Goal: Contribute content: Contribute content

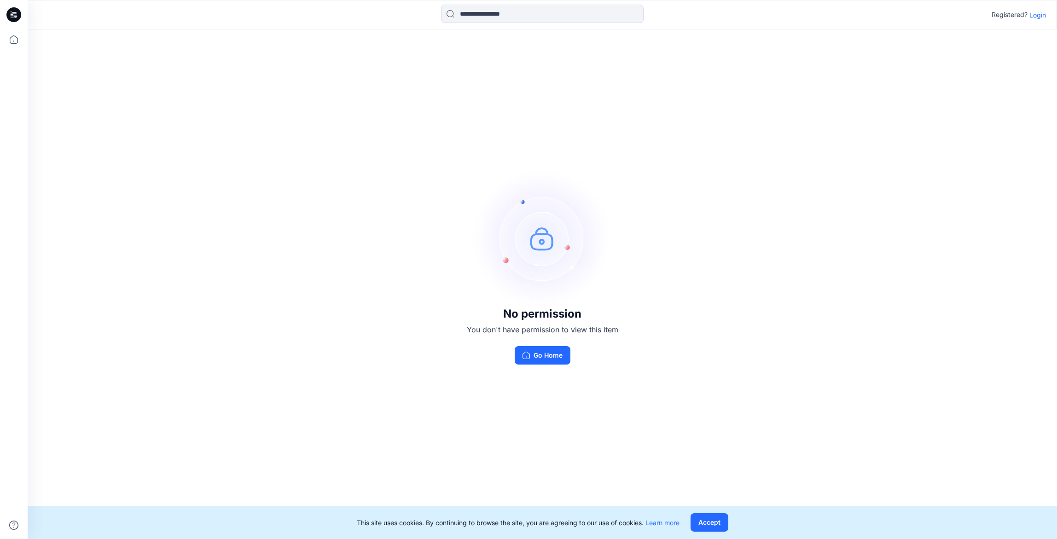
click at [1037, 17] on p "Login" at bounding box center [1038, 15] width 17 height 10
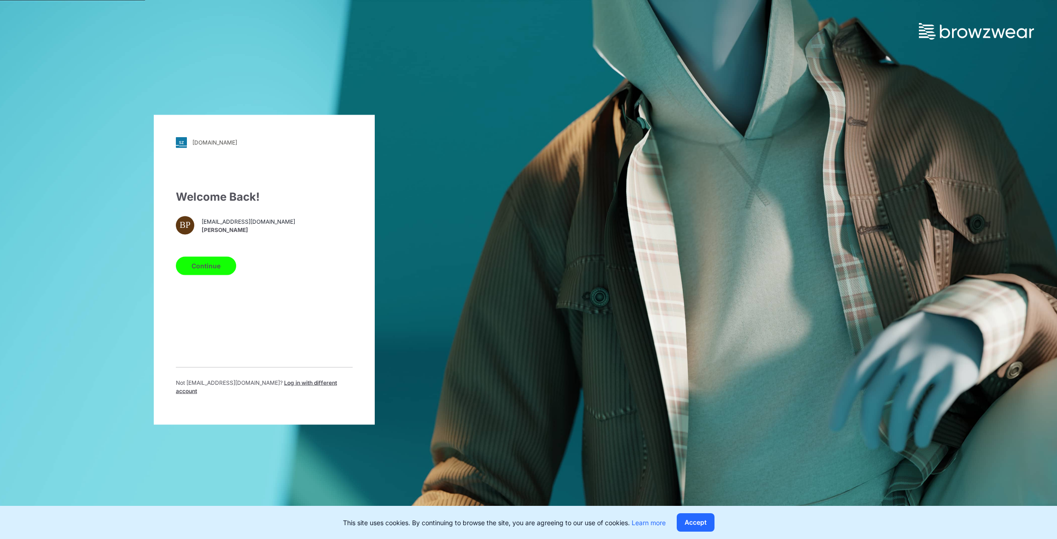
click at [214, 253] on div "Welcome Back! BP bpinheiro@aai-llc.com Brianna Pinheiro Continue Not bpinheiro@…" at bounding box center [264, 295] width 177 height 214
click at [214, 264] on button "Continue" at bounding box center [206, 265] width 60 height 18
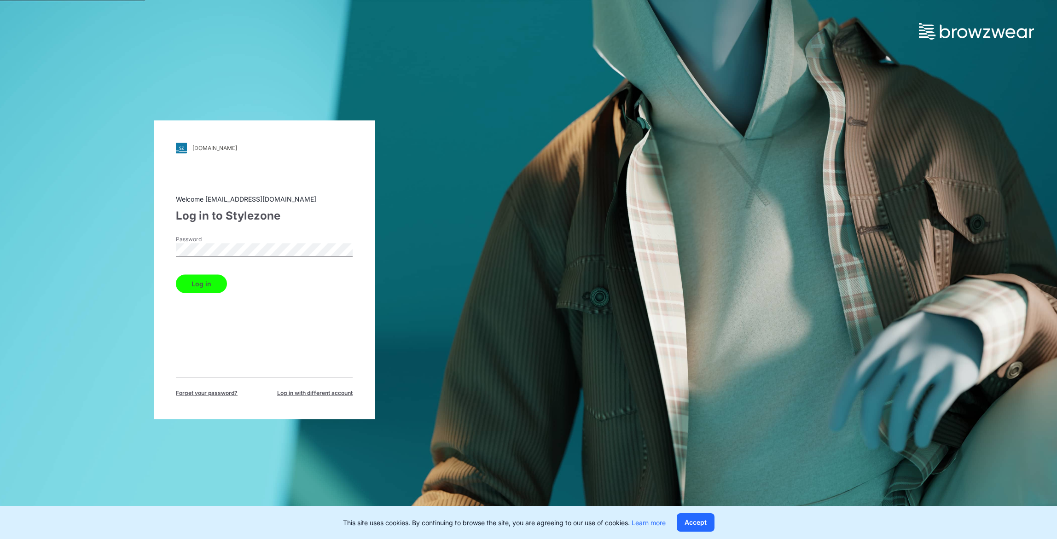
click at [221, 278] on button "Log in" at bounding box center [201, 283] width 51 height 18
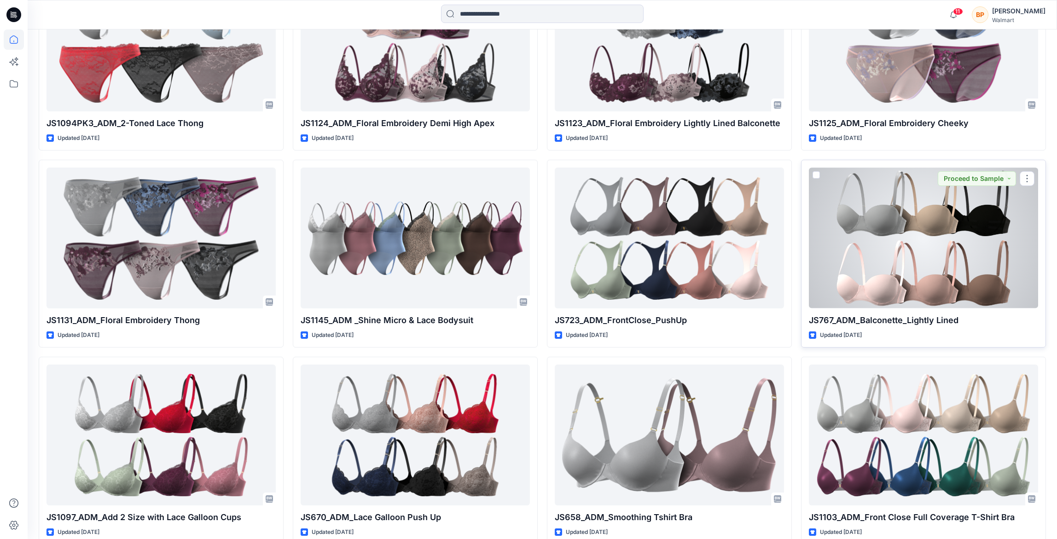
scroll to position [1539, 0]
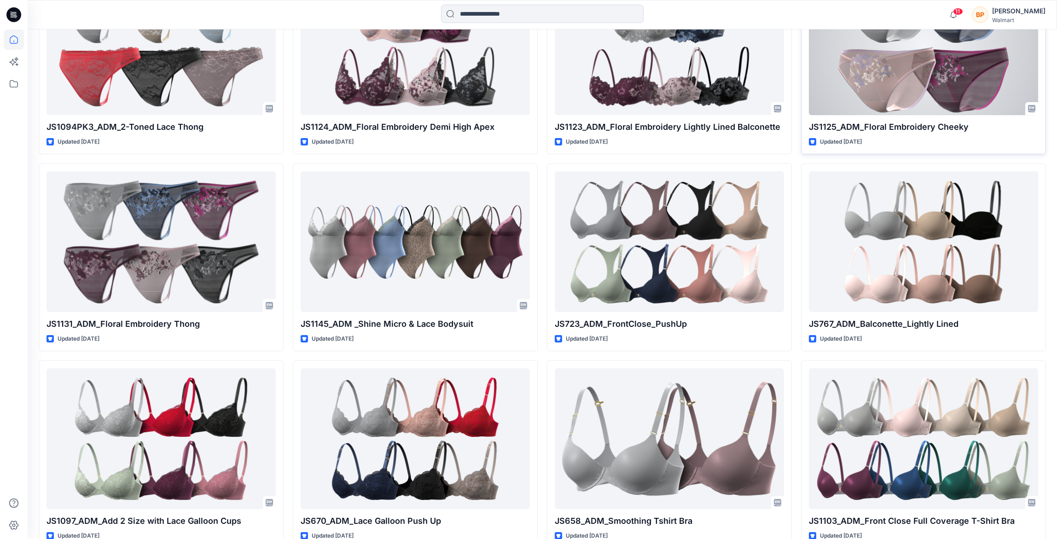
click at [884, 90] on div at bounding box center [923, 45] width 229 height 140
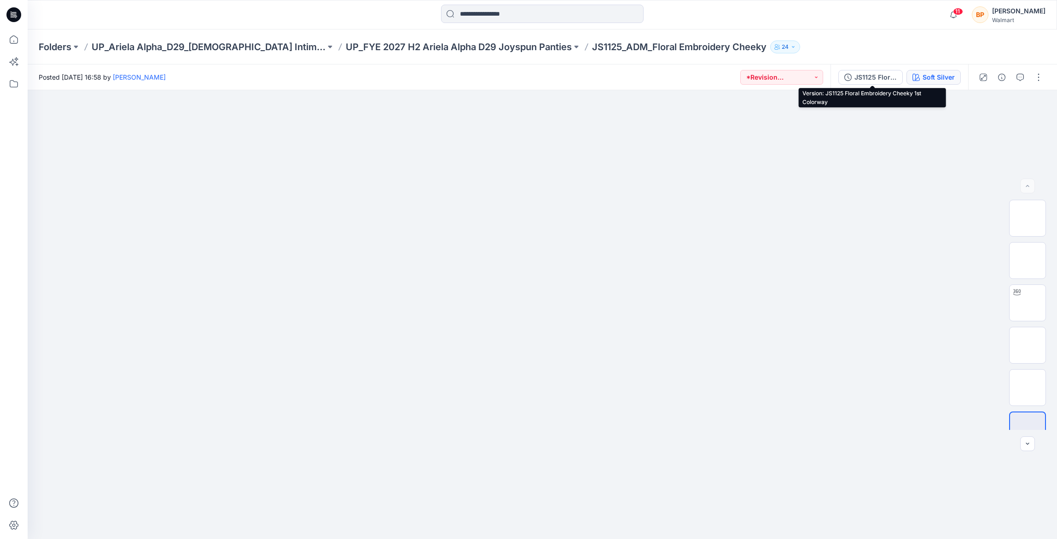
click at [913, 76] on button "Soft Silver" at bounding box center [934, 77] width 54 height 15
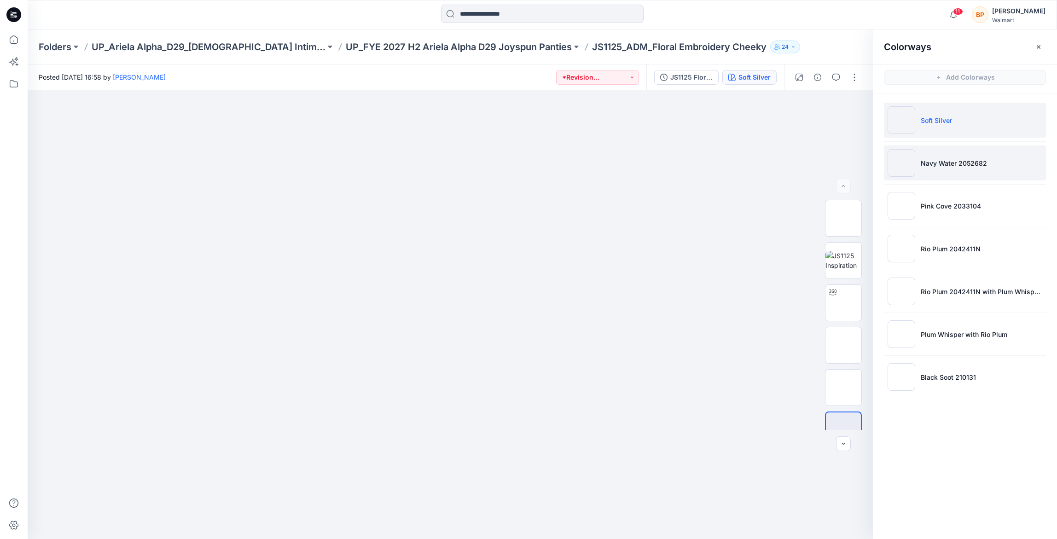
click at [924, 163] on p "Navy Water 2052682" at bounding box center [954, 163] width 66 height 10
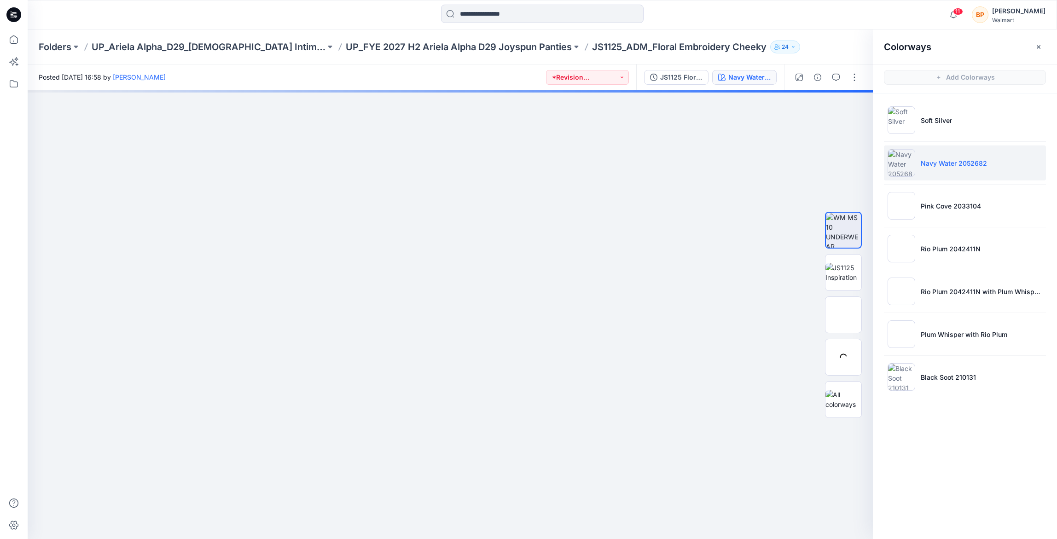
click at [924, 161] on p "Navy Water 2052682" at bounding box center [954, 163] width 66 height 10
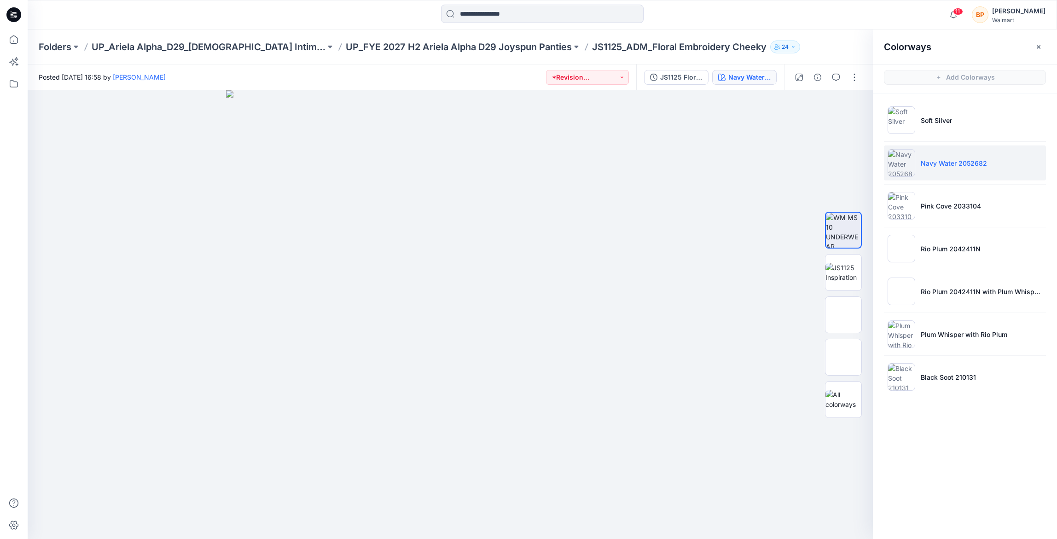
click at [688, 67] on div "JS1125 Floral Embroidery Cheeky 1st Colorway Navy Water 2052682" at bounding box center [710, 77] width 148 height 26
click at [683, 82] on button "JS1125 Floral Embroidery Cheeky 1st Colorway" at bounding box center [676, 77] width 64 height 15
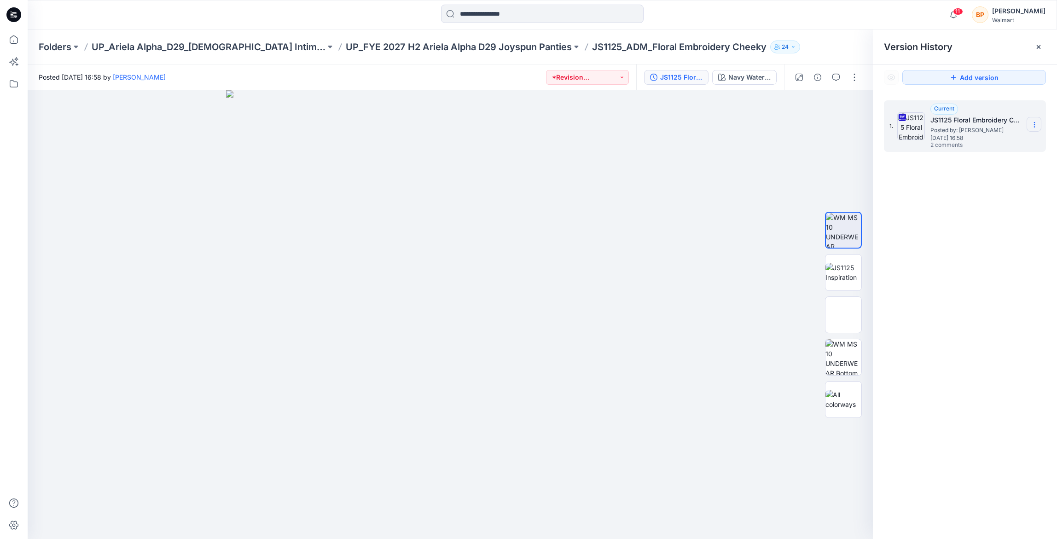
click at [1037, 122] on icon at bounding box center [1034, 124] width 7 height 7
click at [1001, 156] on span "Duplicate Version" at bounding box center [975, 161] width 52 height 11
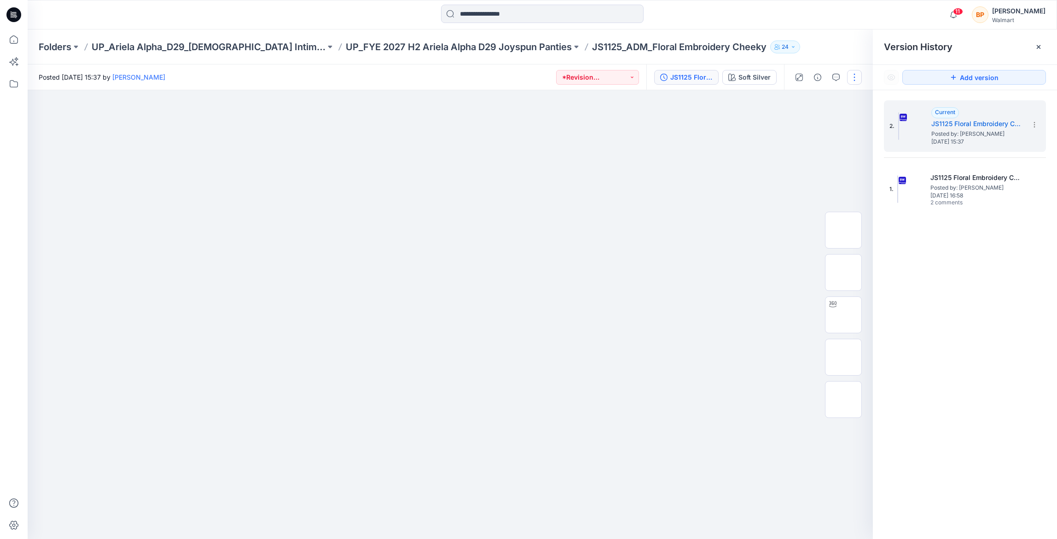
click at [857, 76] on button "button" at bounding box center [854, 77] width 15 height 15
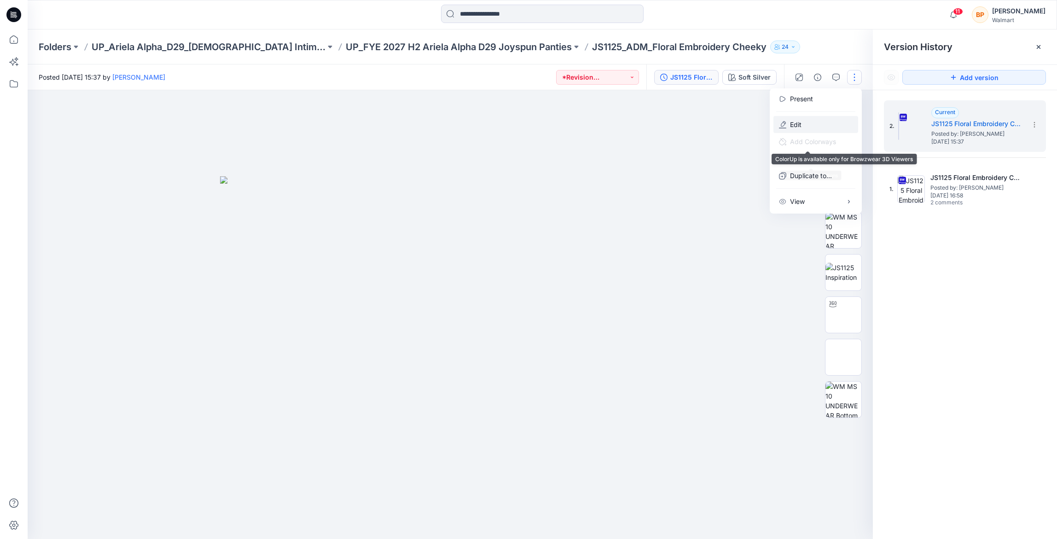
click at [816, 132] on button "Edit" at bounding box center [816, 124] width 85 height 17
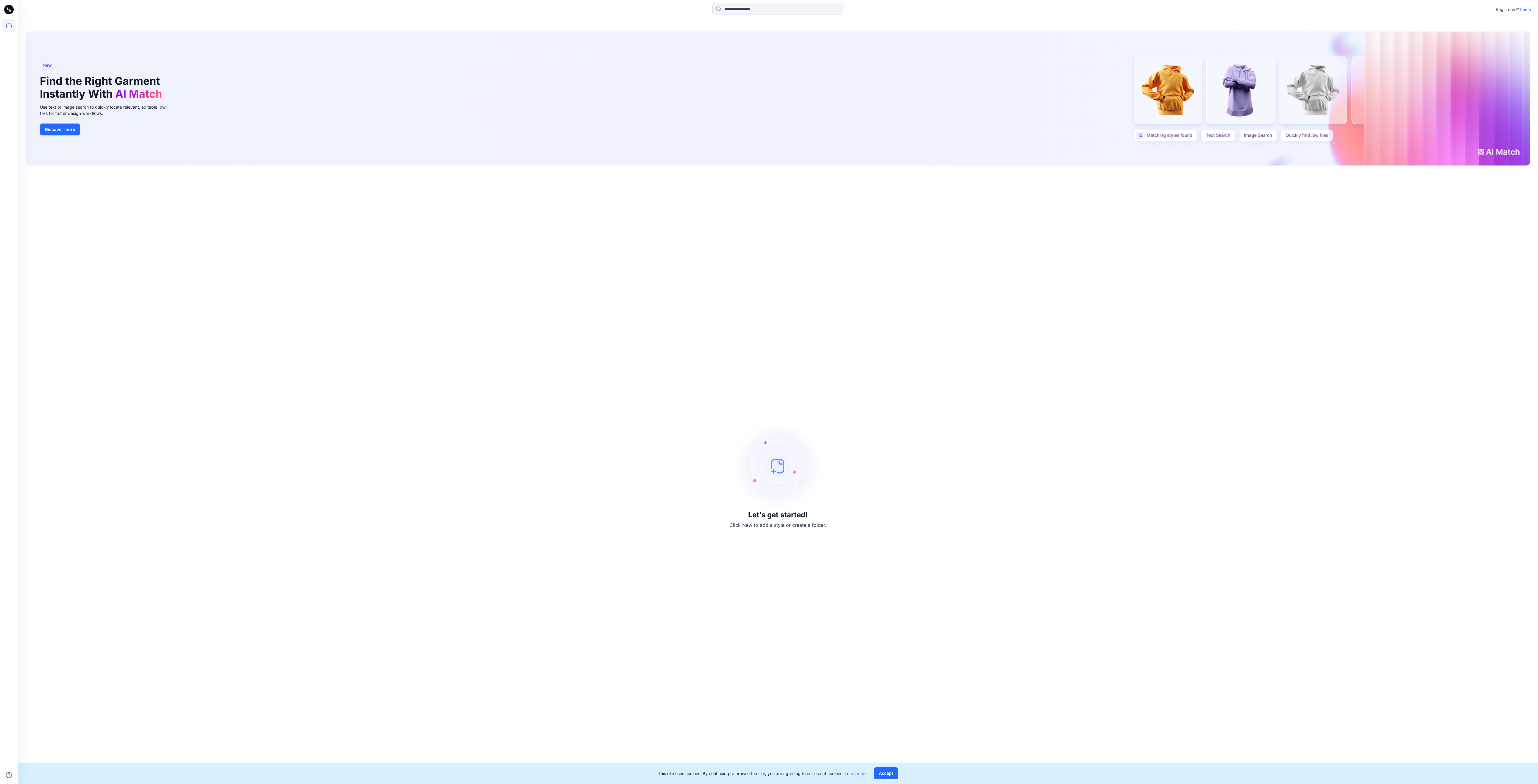
click at [1519, 7] on div "Registered? Login" at bounding box center [1513, 9] width 35 height 7
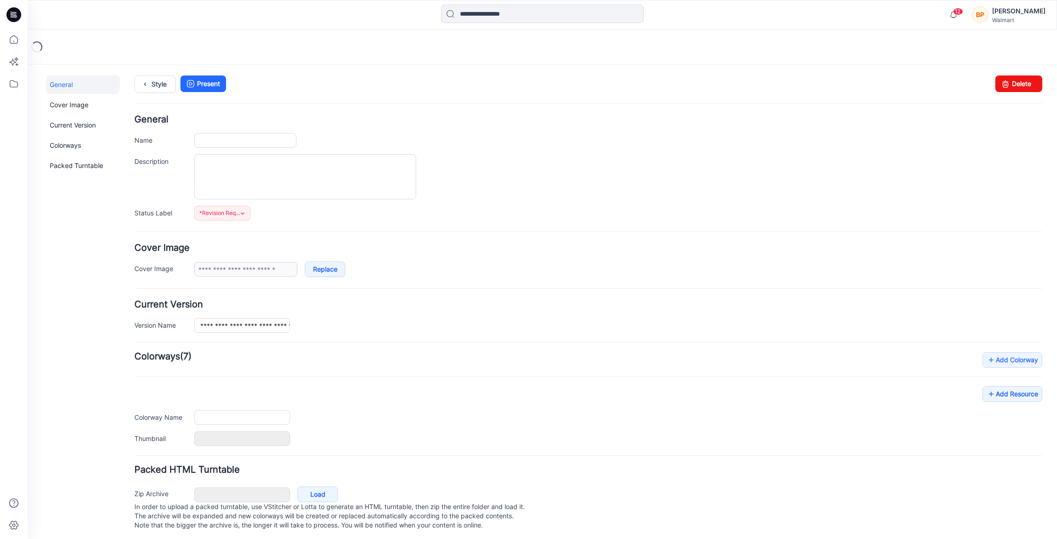
type input "**********"
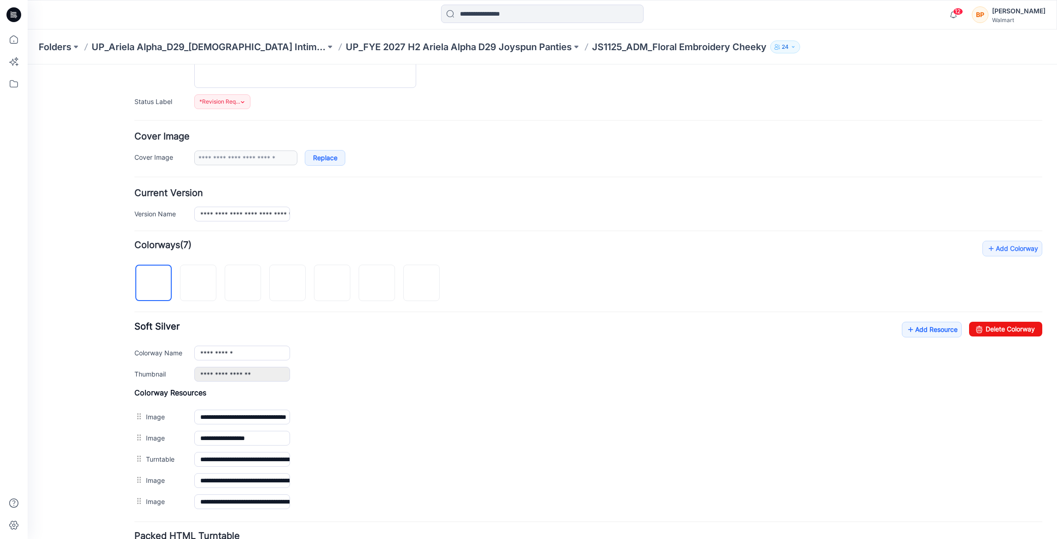
scroll to position [186, 0]
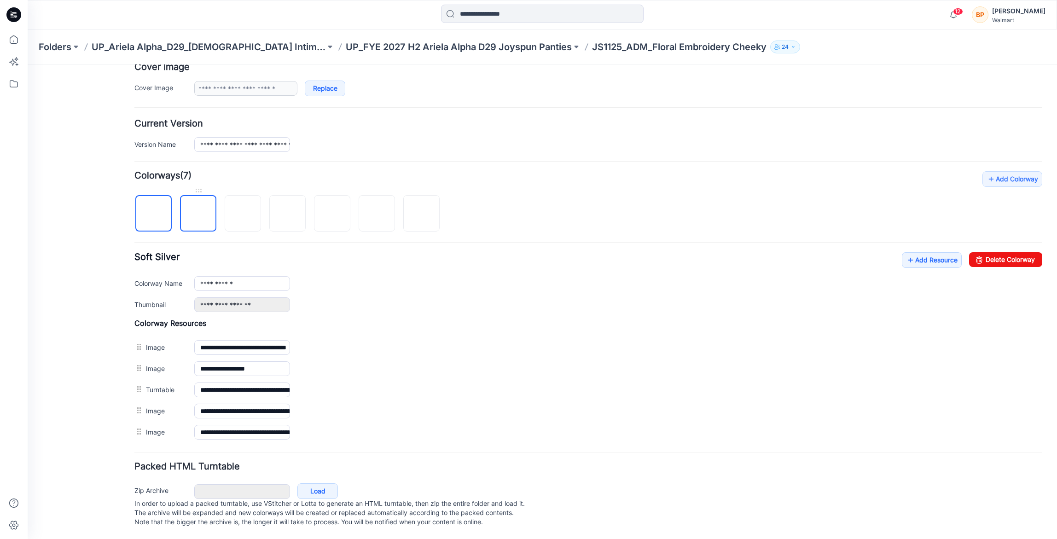
click at [198, 214] on img at bounding box center [198, 214] width 0 height 0
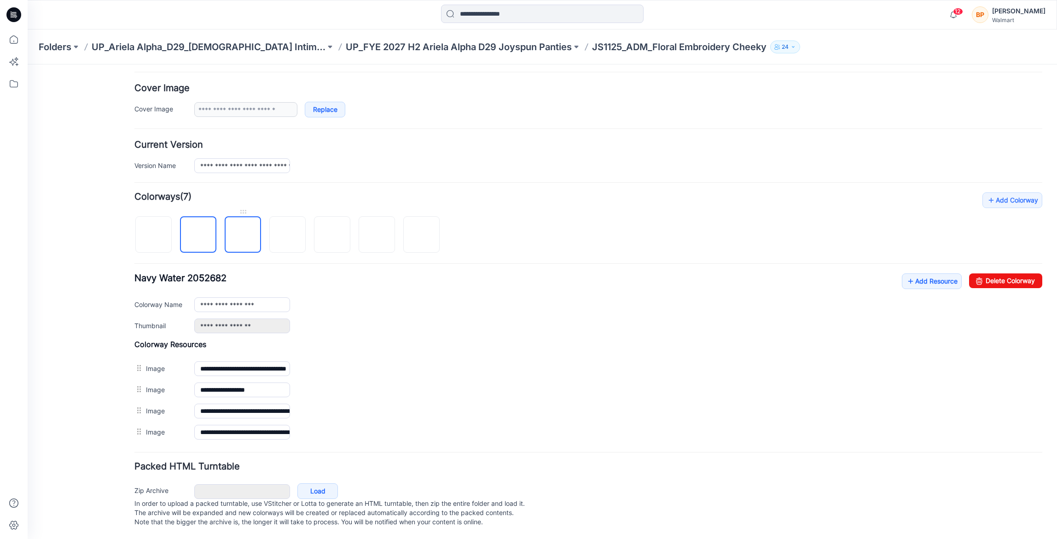
click at [243, 235] on img at bounding box center [243, 235] width 0 height 0
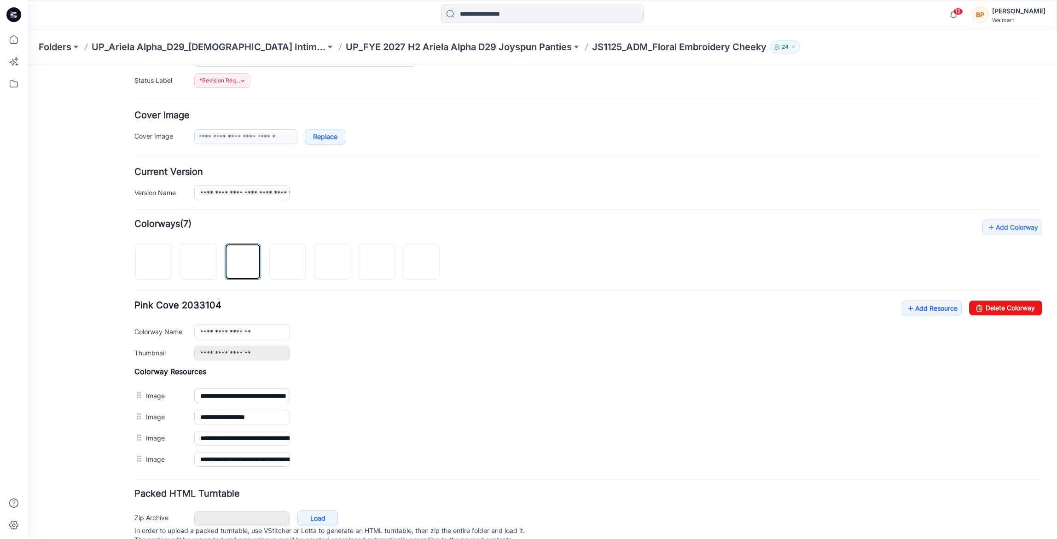
scroll to position [132, 0]
click at [202, 267] on img at bounding box center [198, 263] width 7 height 7
click at [992, 303] on link "Delete Colorway" at bounding box center [1005, 309] width 73 height 15
click at [247, 267] on img at bounding box center [242, 263] width 7 height 7
type input "**********"
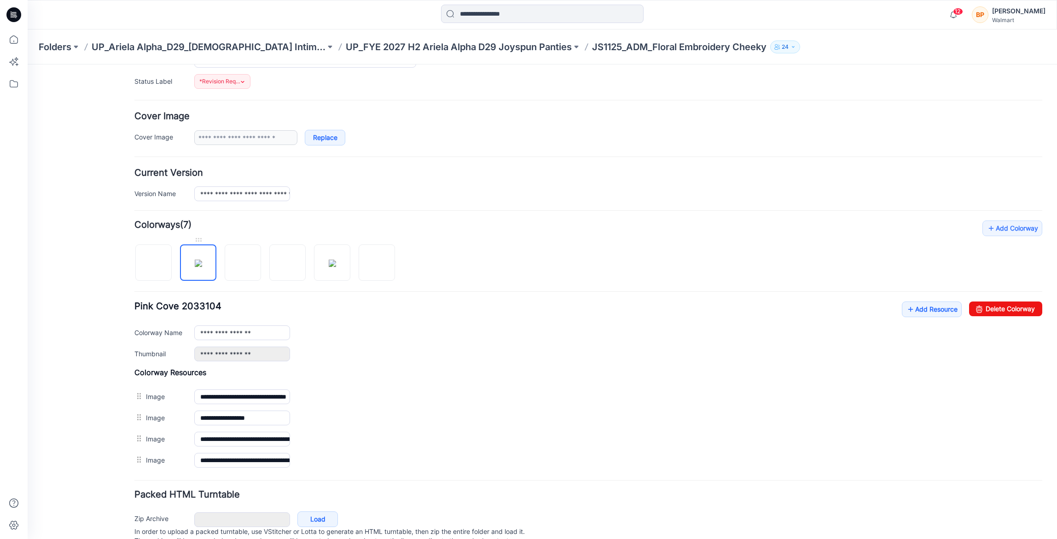
click at [198, 265] on img at bounding box center [198, 263] width 7 height 7
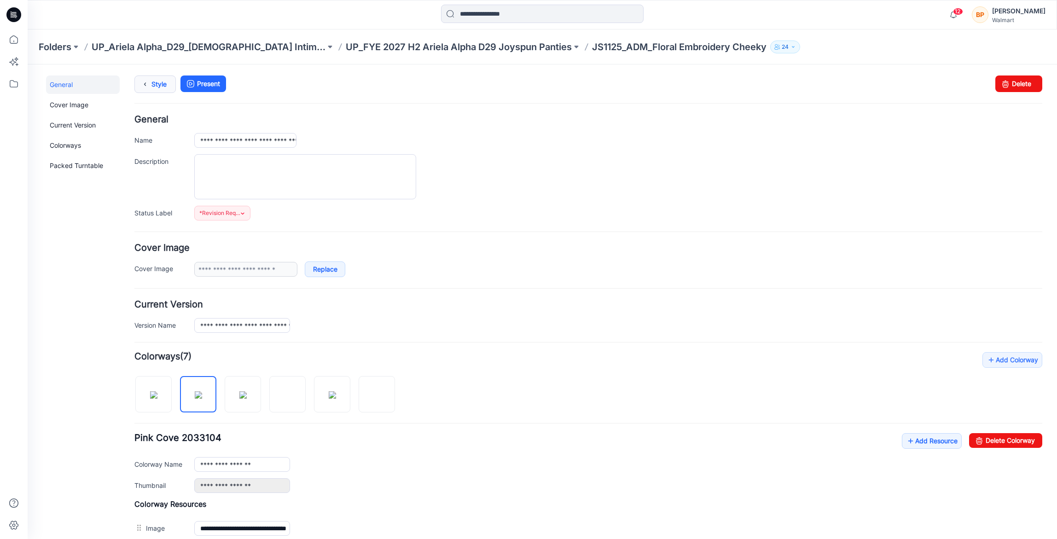
click at [143, 84] on icon at bounding box center [145, 84] width 13 height 17
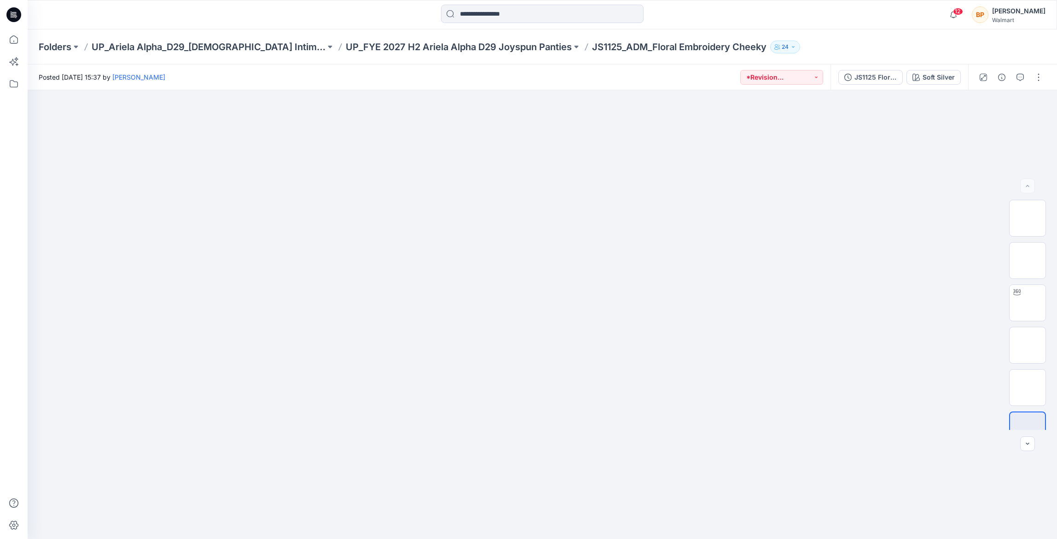
click at [528, 35] on div "Folders UP_Ariela Alpha_D29_Ladies Intimates - Joyspun UP_FYE 2027 H2 Ariela Al…" at bounding box center [543, 46] width 1030 height 35
click at [528, 42] on p "UP_FYE 2027 H2 Ariela Alpha D29 Joyspun Panties" at bounding box center [459, 47] width 226 height 13
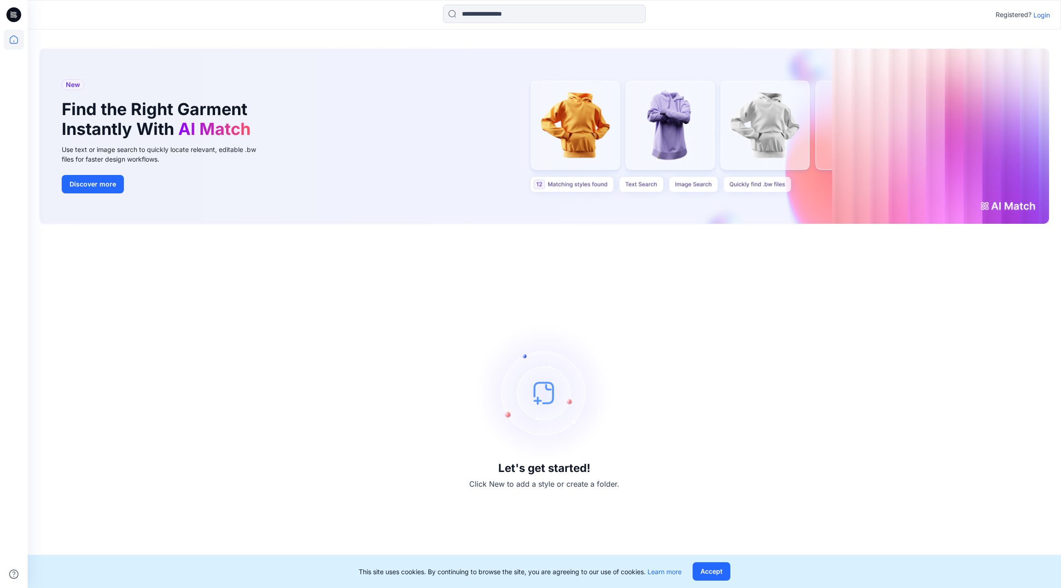
click at [1039, 26] on div "Registered? Login" at bounding box center [544, 14] width 1033 height 29
click at [1039, 16] on p "Login" at bounding box center [1041, 15] width 17 height 10
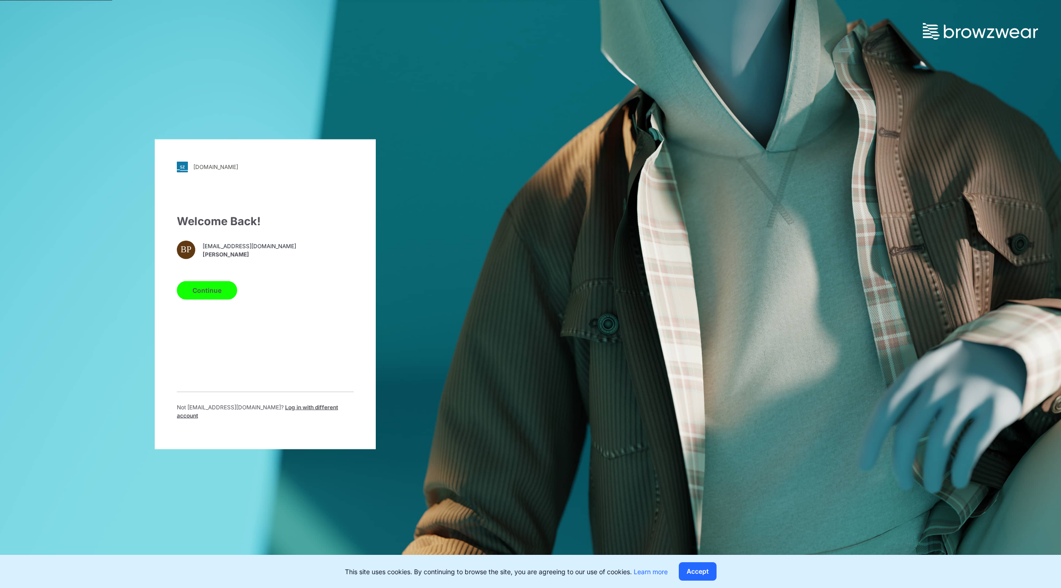
click at [206, 295] on button "Continue" at bounding box center [207, 290] width 60 height 18
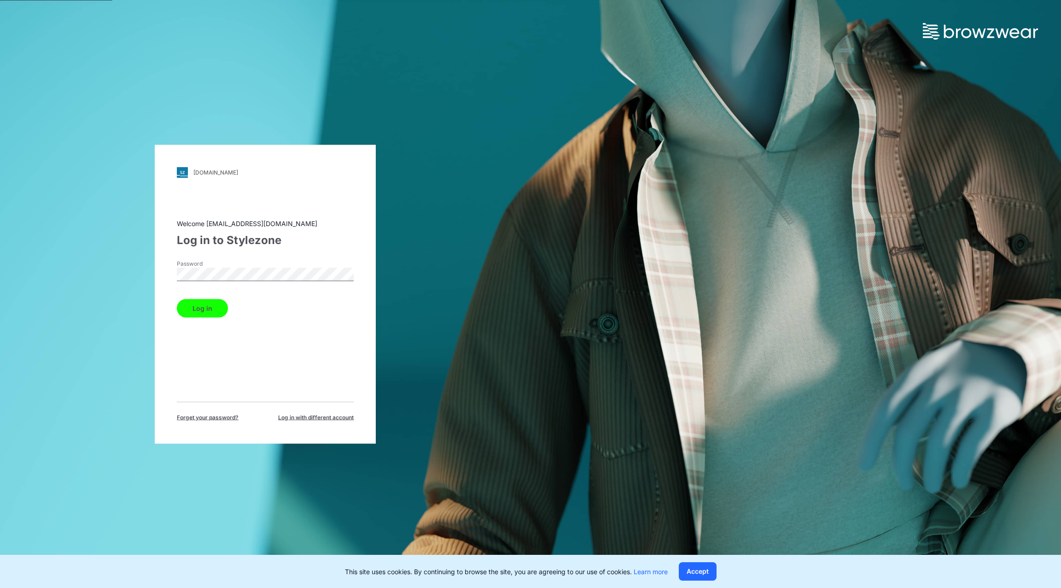
click at [196, 311] on button "Log in" at bounding box center [202, 308] width 51 height 18
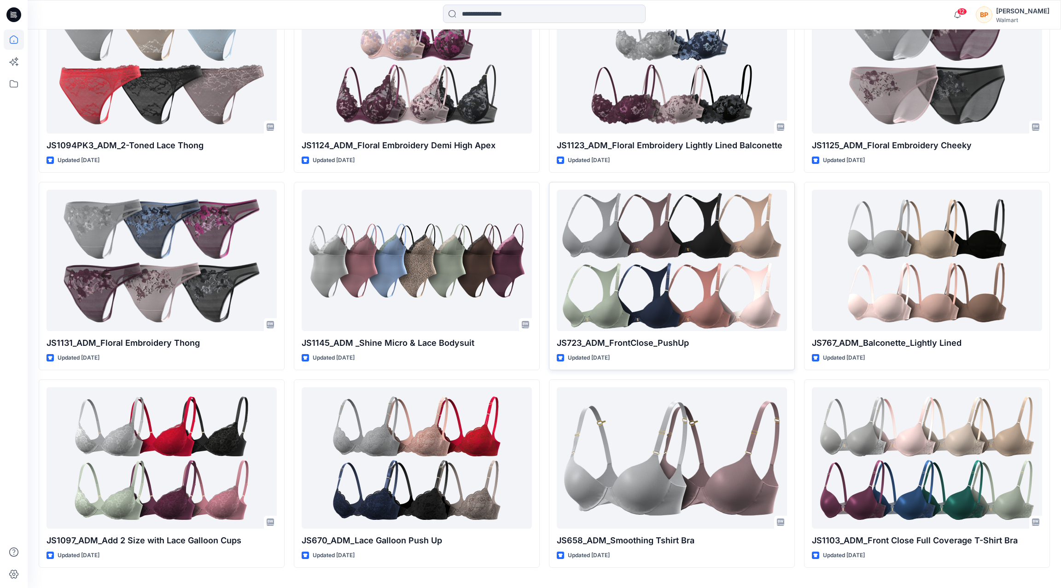
scroll to position [1518, 0]
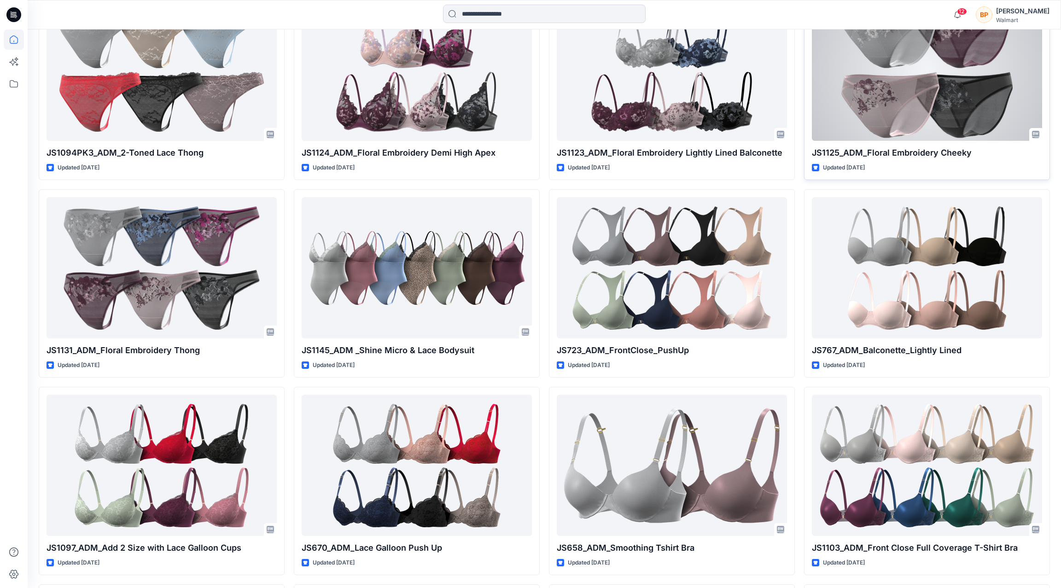
click at [953, 112] on div at bounding box center [927, 70] width 230 height 141
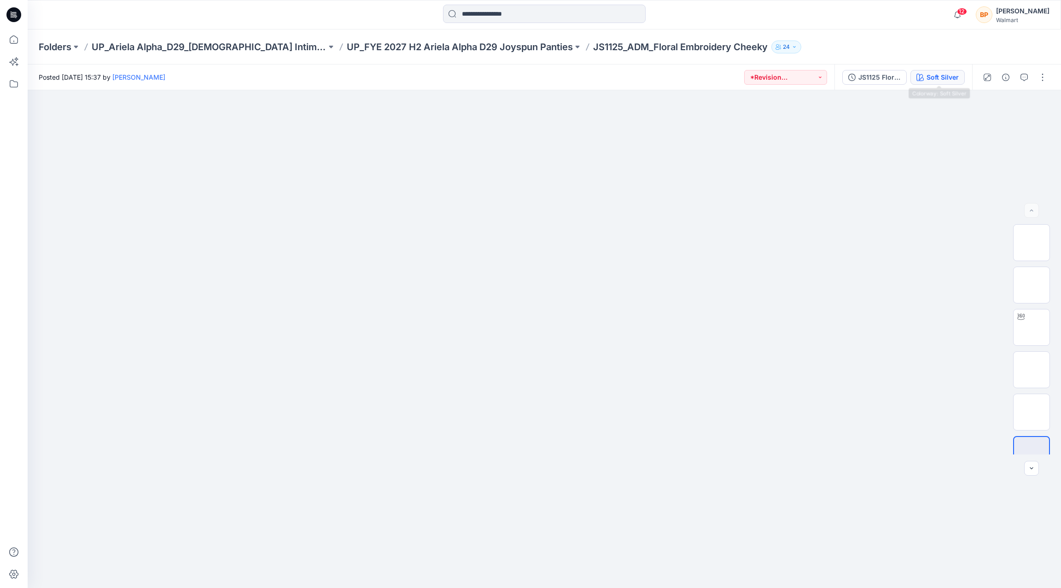
click at [949, 79] on div "Soft Silver" at bounding box center [942, 77] width 32 height 10
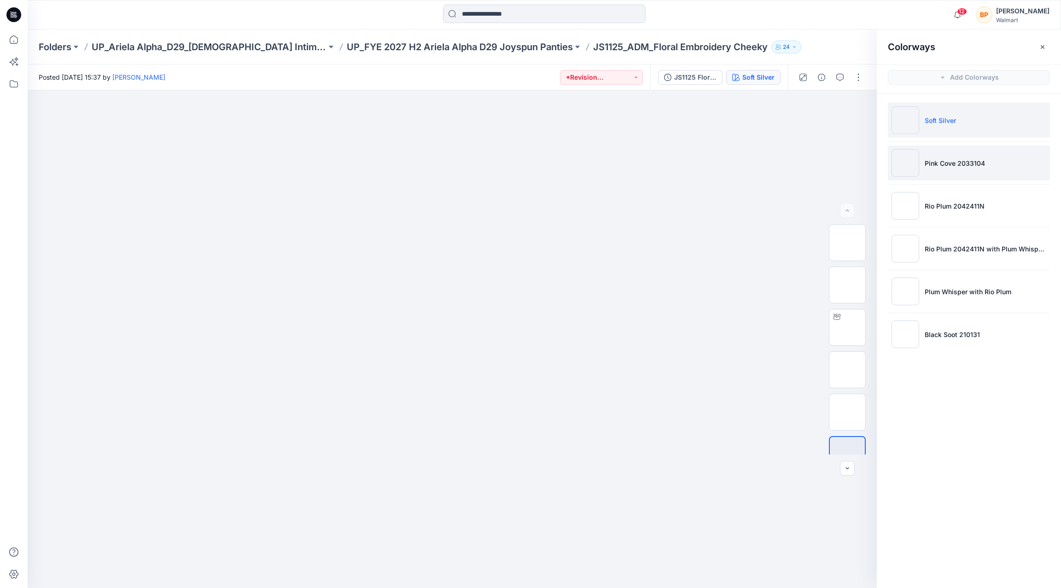
click at [940, 171] on li "Pink Cove 2033104" at bounding box center [969, 162] width 162 height 35
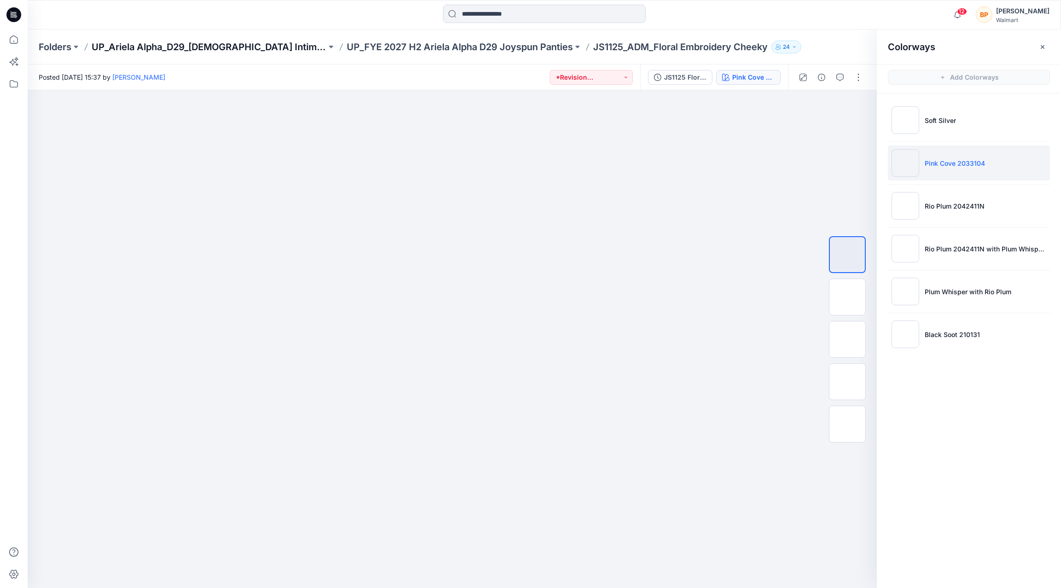
click at [278, 48] on p "UP_Ariela Alpha_D29_[DEMOGRAPHIC_DATA] Intimates - Joyspun" at bounding box center [209, 47] width 235 height 13
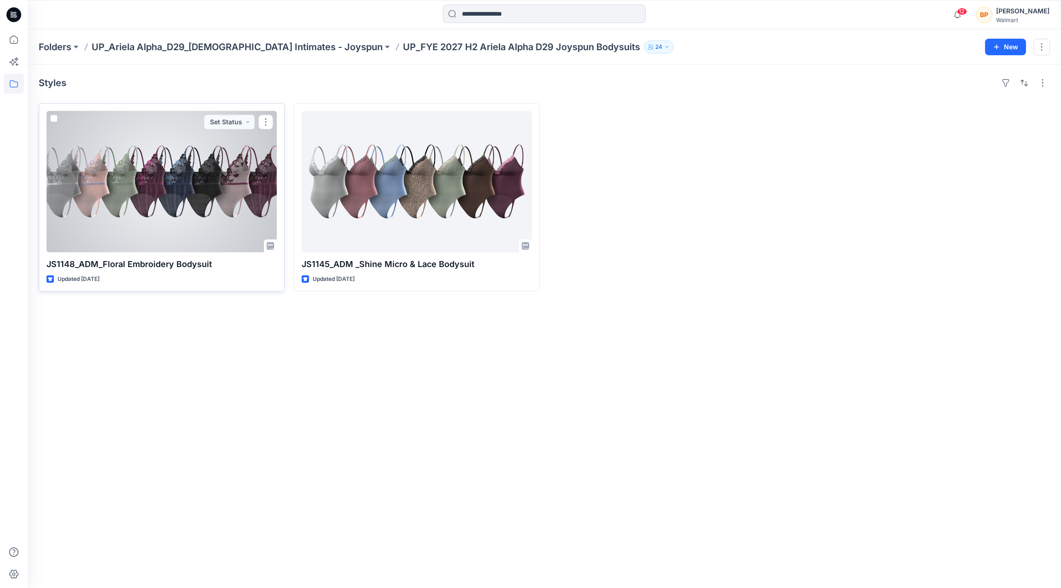
click at [226, 204] on div at bounding box center [162, 181] width 230 height 141
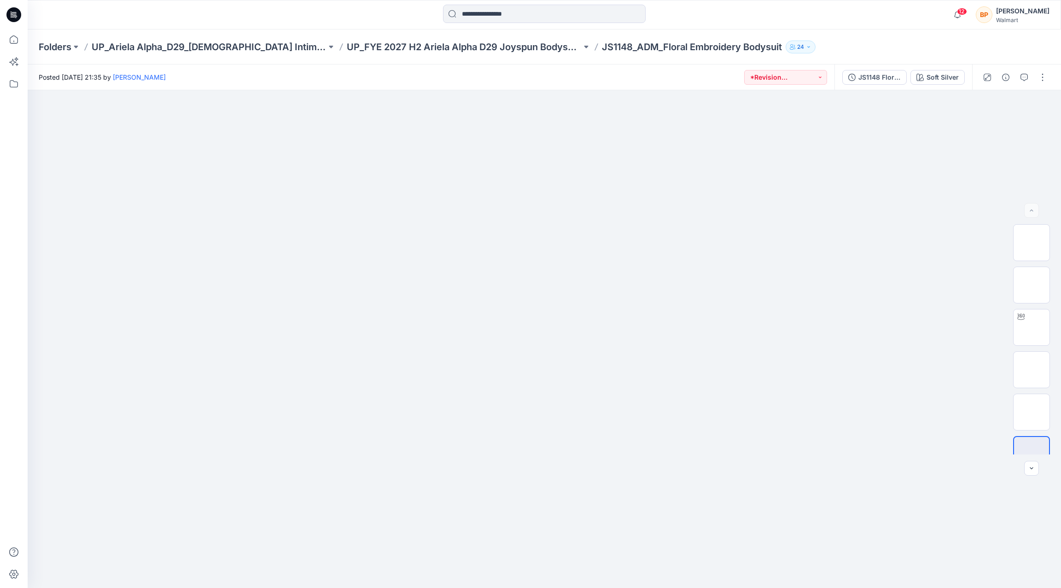
click at [917, 68] on div "JS1148 Floral Embroidery Bodysuit 2nd Colorway Soft Silver" at bounding box center [903, 77] width 138 height 26
click at [919, 74] on icon "button" at bounding box center [919, 77] width 7 height 7
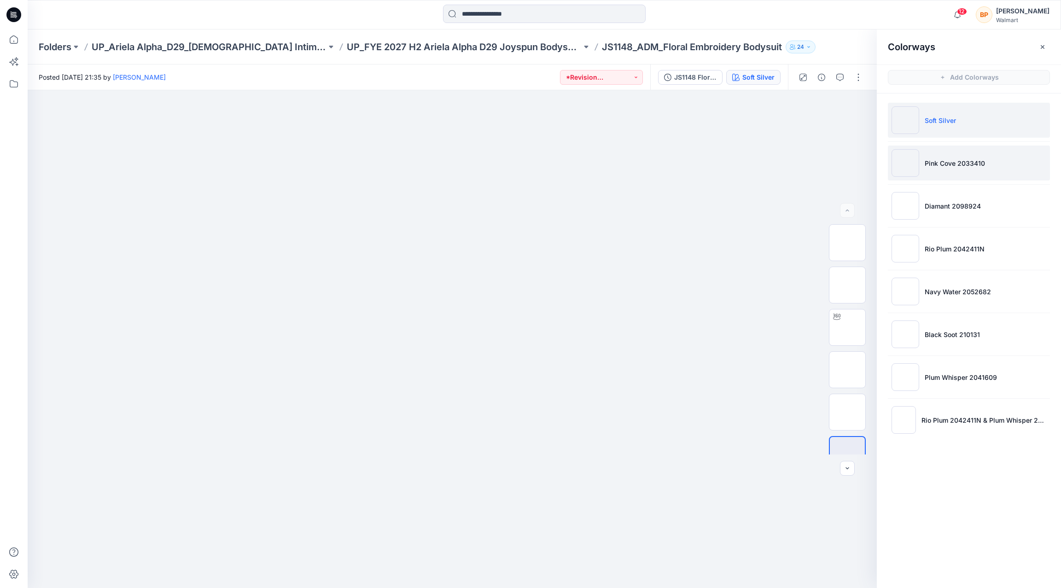
click at [935, 175] on li "Pink Cove 2033410" at bounding box center [969, 162] width 162 height 35
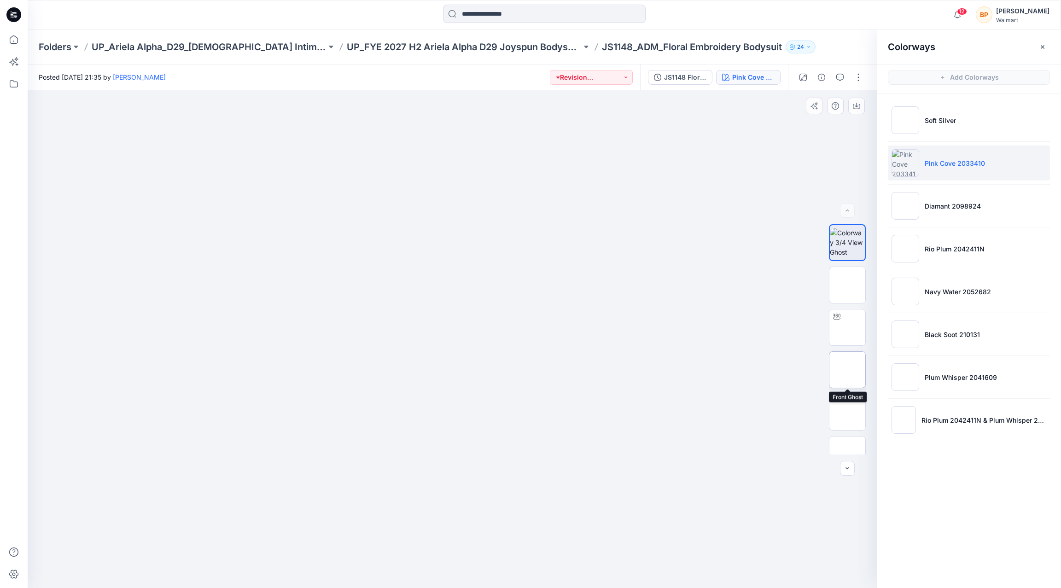
click at [847, 370] on img at bounding box center [847, 370] width 0 height 0
click at [510, 215] on img at bounding box center [452, 215] width 134 height 0
click at [402, 215] on img at bounding box center [452, 215] width 134 height 0
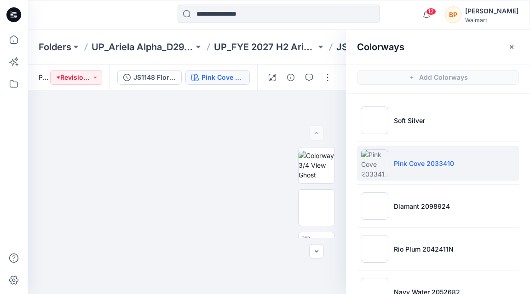
click at [267, 56] on div "Folders UP_Ariela Alpha_D29_[DEMOGRAPHIC_DATA] Intimates - Joyspun UP_FYE 2027 …" at bounding box center [279, 46] width 503 height 35
click at [267, 36] on div "Folders UP_Ariela Alpha_D29_Ladies Intimates - Joyspun UP_FYE 2027 H2 Ariela Al…" at bounding box center [279, 46] width 503 height 35
click at [267, 42] on p "UP_FYE 2027 H2 Ariela Alpha D29 Joyspun Bodysuits" at bounding box center [265, 47] width 102 height 13
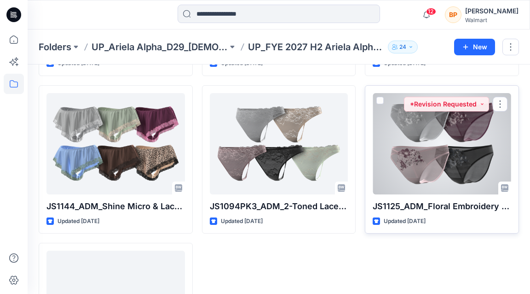
scroll to position [492, 0]
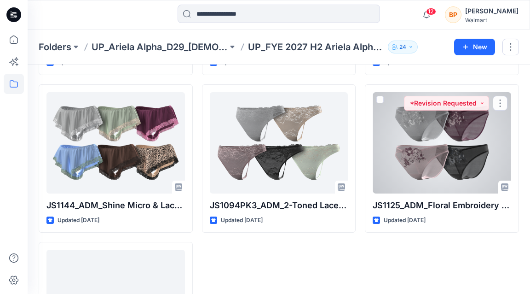
click at [400, 144] on div at bounding box center [442, 142] width 139 height 101
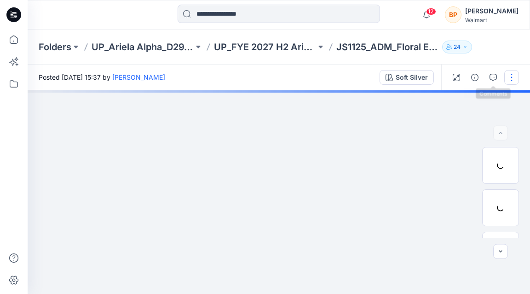
click at [515, 77] on button "button" at bounding box center [512, 77] width 15 height 15
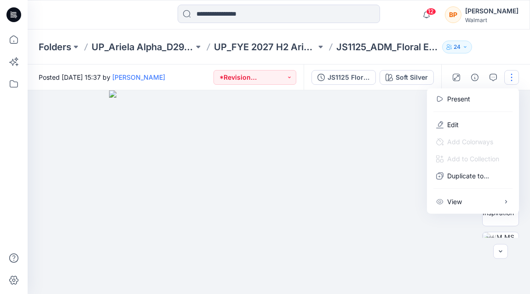
click at [406, 107] on img at bounding box center [279, 192] width 340 height 204
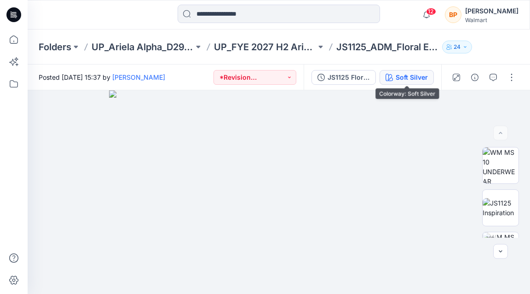
click at [423, 79] on div "Soft Silver" at bounding box center [412, 77] width 32 height 10
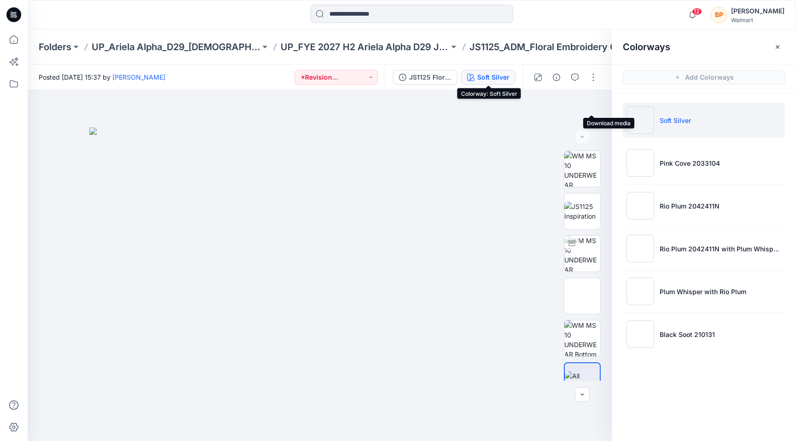
click at [530, 82] on div at bounding box center [565, 77] width 85 height 26
click at [530, 81] on button "button" at bounding box center [593, 77] width 15 height 15
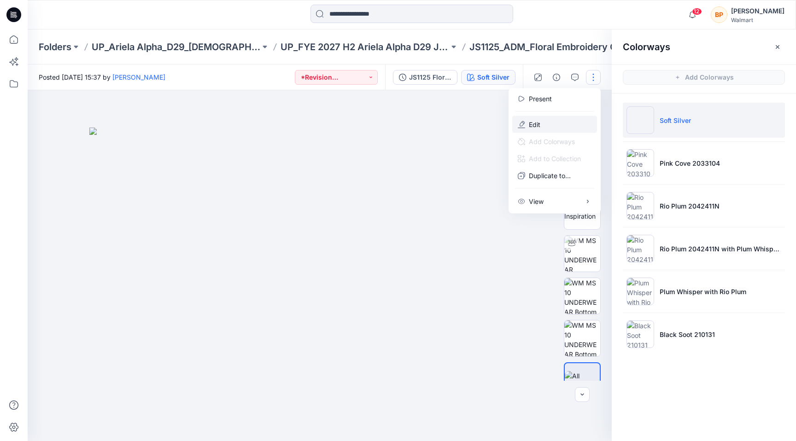
click at [530, 116] on button "Edit" at bounding box center [554, 124] width 85 height 17
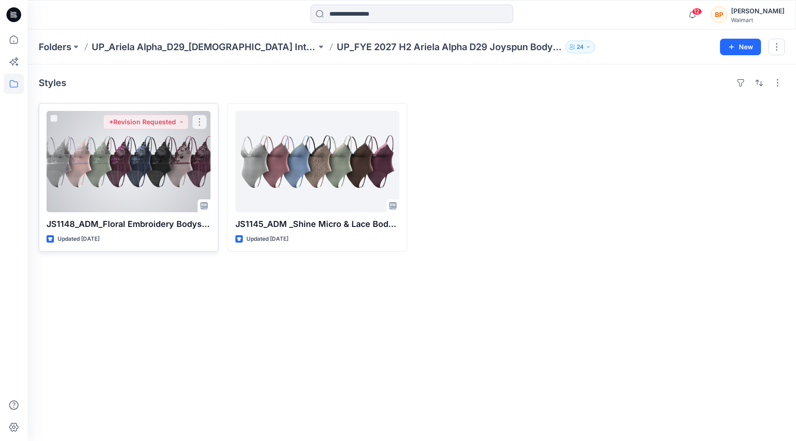
click at [209, 135] on div at bounding box center [129, 161] width 164 height 101
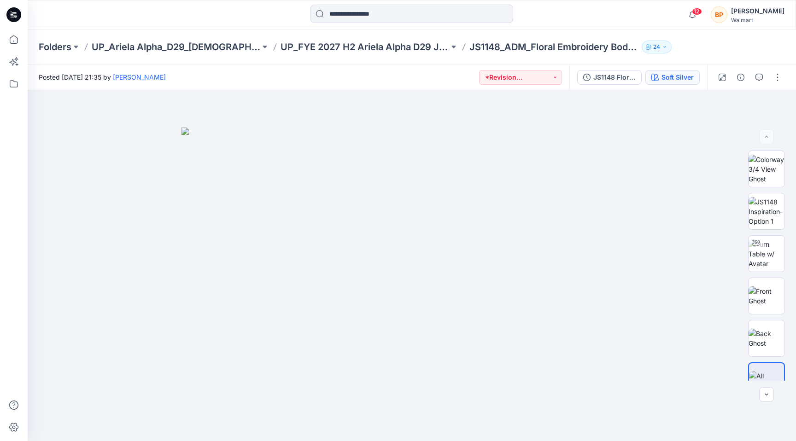
click at [679, 78] on div "Soft Silver" at bounding box center [677, 77] width 32 height 10
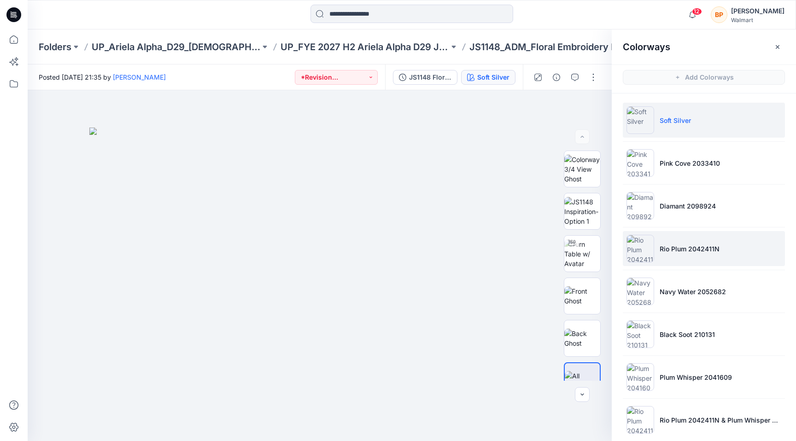
click at [673, 241] on li "Rio Plum 2042411N" at bounding box center [704, 248] width 162 height 35
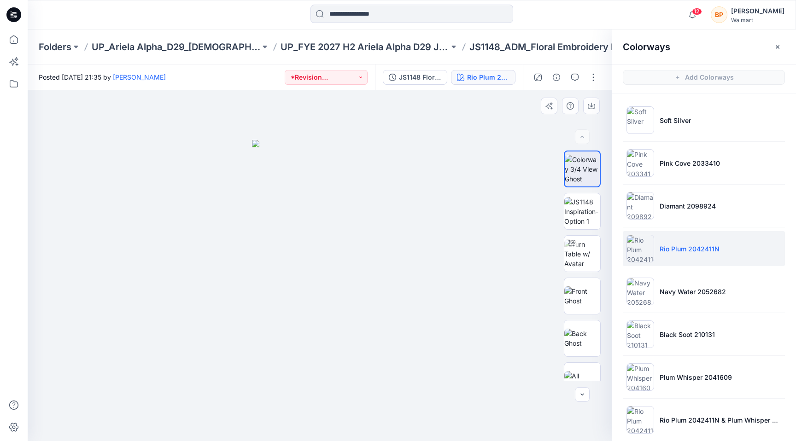
click at [348, 285] on img at bounding box center [319, 290] width 135 height 301
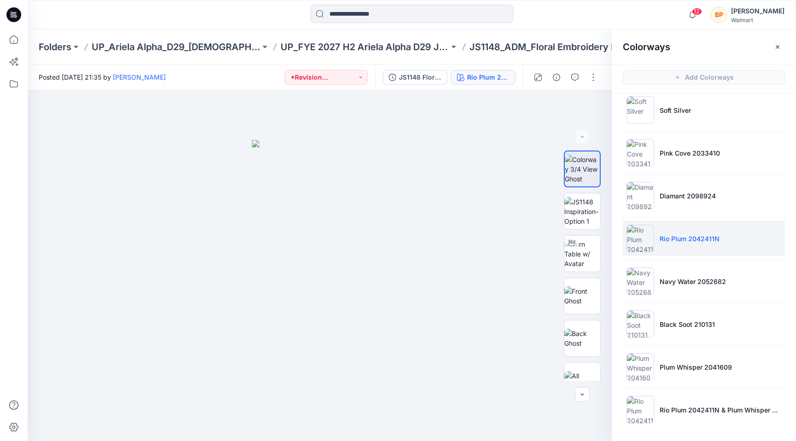
scroll to position [8, 0]
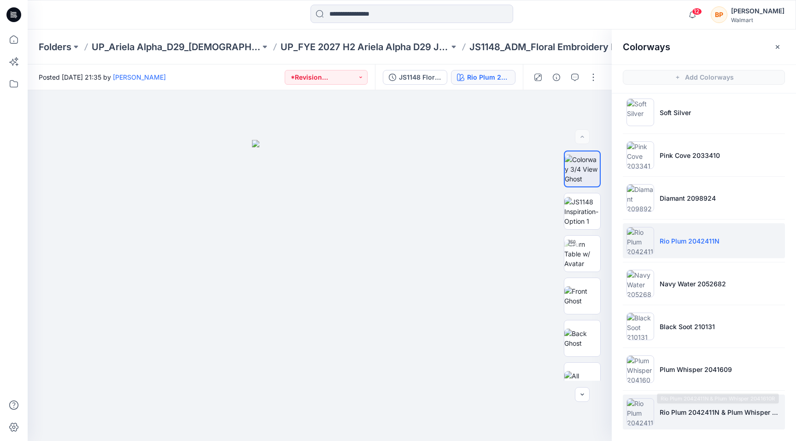
click at [703, 401] on li "Rio Plum 2042411N & Plum Whisper 2041610R" at bounding box center [704, 412] width 162 height 35
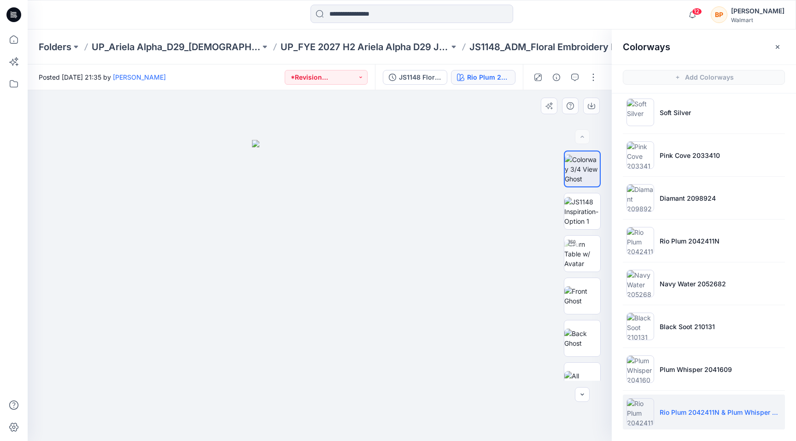
click at [297, 209] on img at bounding box center [319, 290] width 135 height 301
click at [405, 273] on div at bounding box center [320, 265] width 584 height 351
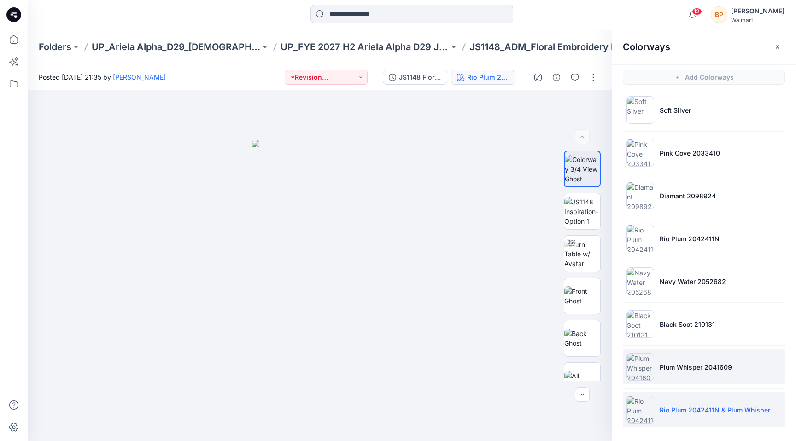
click at [663, 353] on li "Plum Whisper 2041609" at bounding box center [704, 366] width 162 height 35
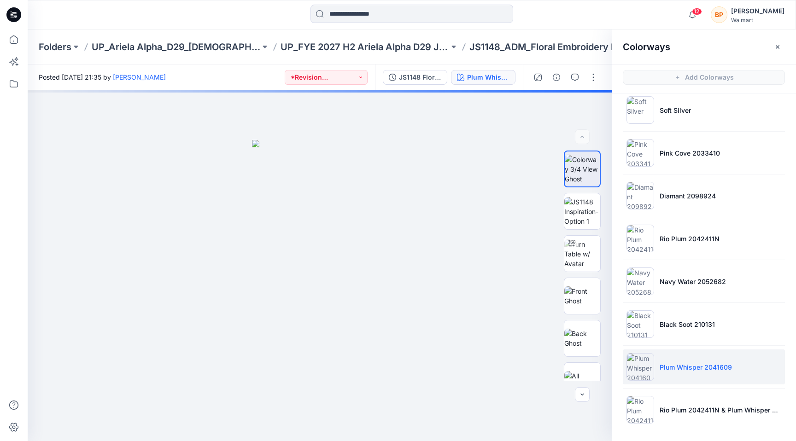
click at [647, 358] on img at bounding box center [640, 367] width 28 height 28
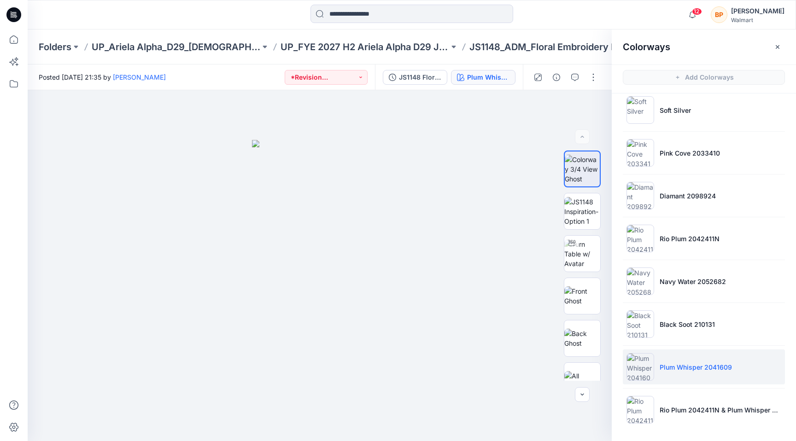
click at [351, 205] on img at bounding box center [319, 290] width 135 height 301
click at [580, 290] on img at bounding box center [582, 295] width 36 height 19
click at [327, 267] on img at bounding box center [319, 291] width 135 height 299
drag, startPoint x: 334, startPoint y: 243, endPoint x: 358, endPoint y: 231, distance: 27.0
click at [338, 240] on img at bounding box center [319, 291] width 135 height 299
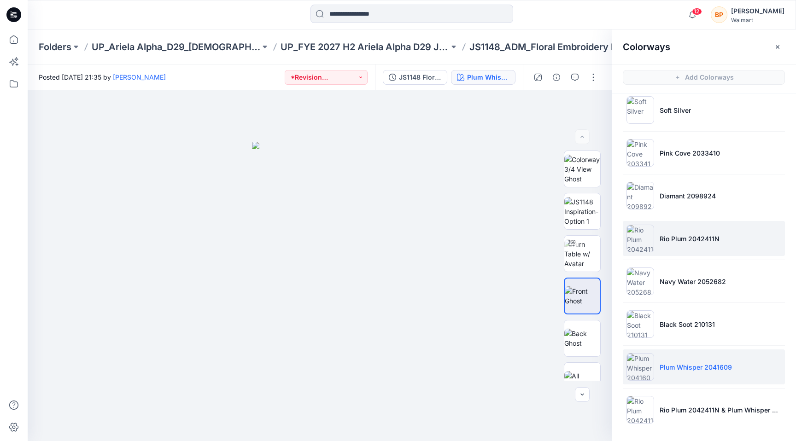
click at [688, 248] on li "Rio Plum 2042411N" at bounding box center [704, 238] width 162 height 35
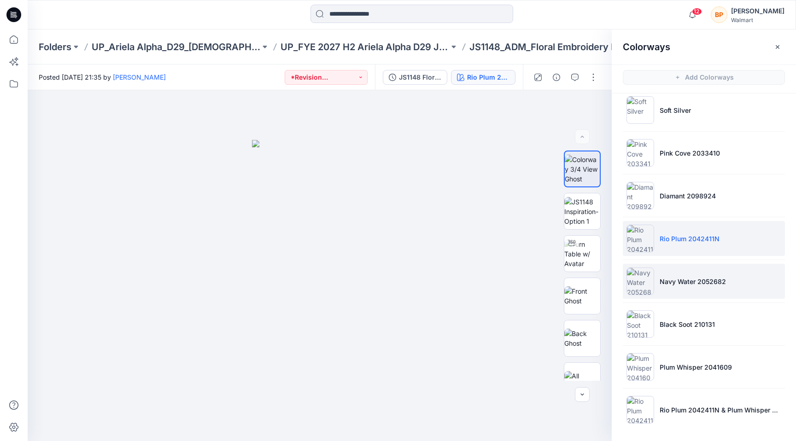
click at [656, 279] on li "Navy Water 2052682" at bounding box center [704, 281] width 162 height 35
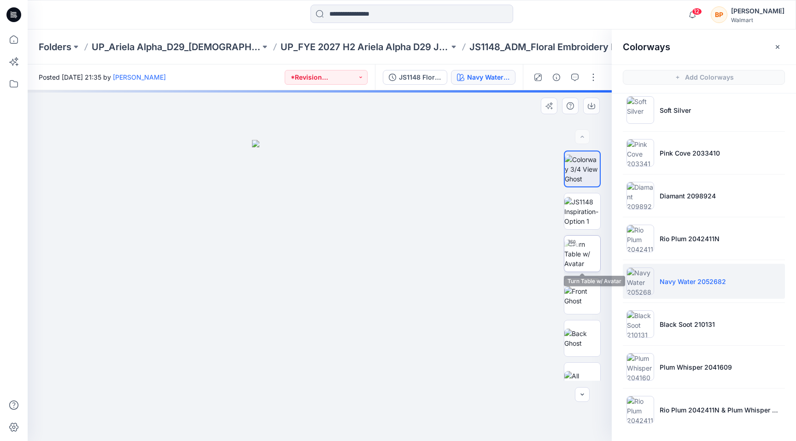
click at [581, 251] on img at bounding box center [582, 253] width 36 height 29
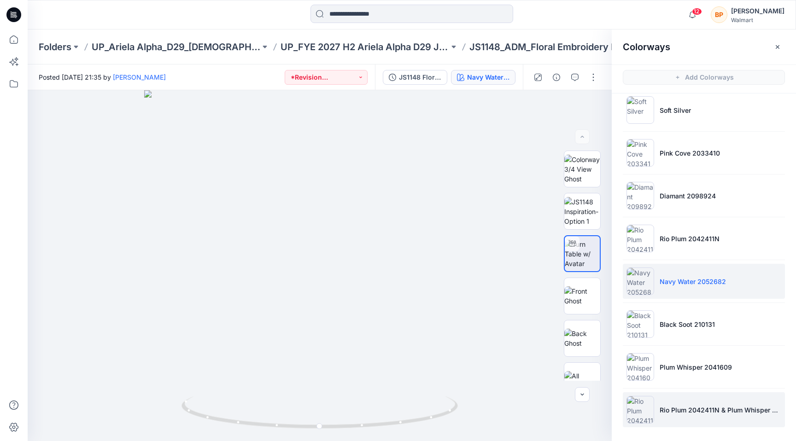
click at [655, 426] on li "Rio Plum 2042411N & Plum Whisper 2041610R" at bounding box center [704, 409] width 162 height 35
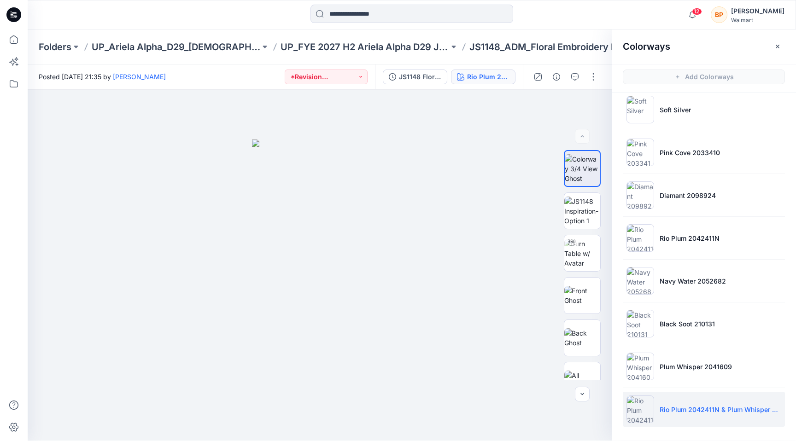
click at [670, 391] on ul "Soft Silver Pink Cove 2033410 Diamant 2098924 Rio Plum 2042411N Navy Water 2052…" at bounding box center [703, 259] width 184 height 353
click at [670, 355] on li "Plum Whisper 2041609" at bounding box center [704, 366] width 162 height 35
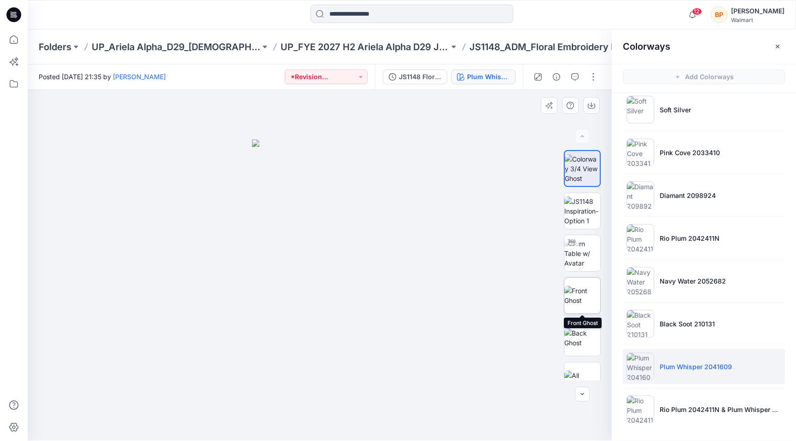
click at [583, 295] on img at bounding box center [582, 295] width 36 height 19
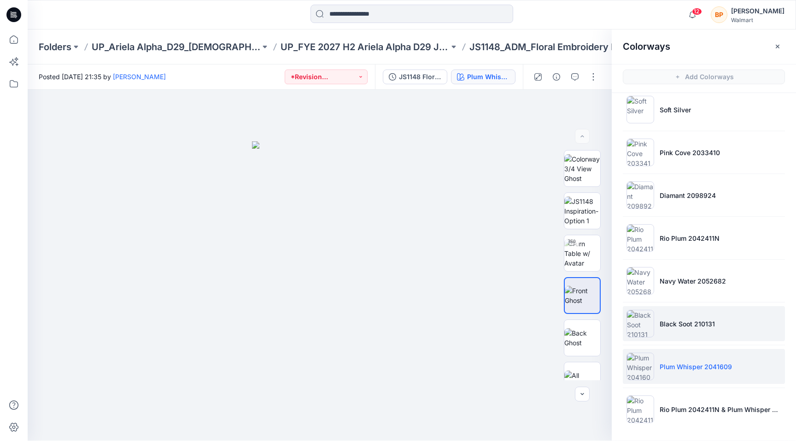
click at [686, 309] on li "Black Soot 210131" at bounding box center [704, 323] width 162 height 35
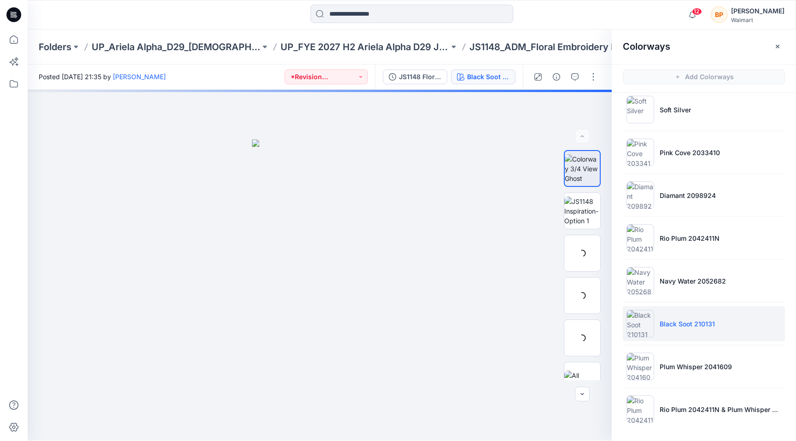
click at [664, 315] on li "Black Soot 210131" at bounding box center [704, 323] width 162 height 35
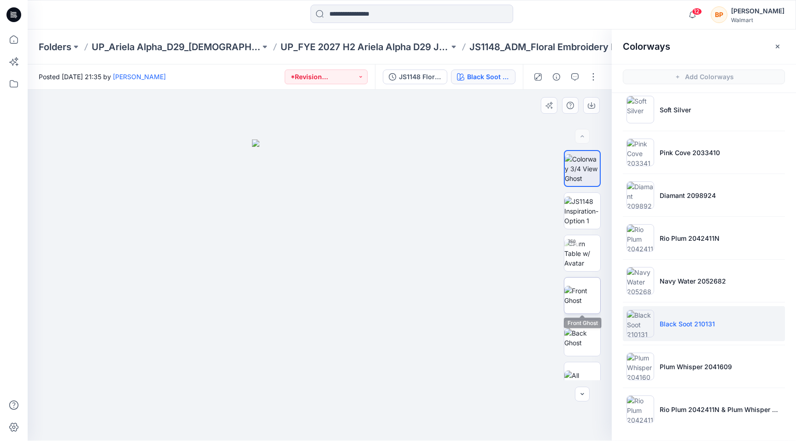
click at [590, 288] on img at bounding box center [582, 295] width 36 height 19
click at [298, 249] on img at bounding box center [319, 290] width 137 height 300
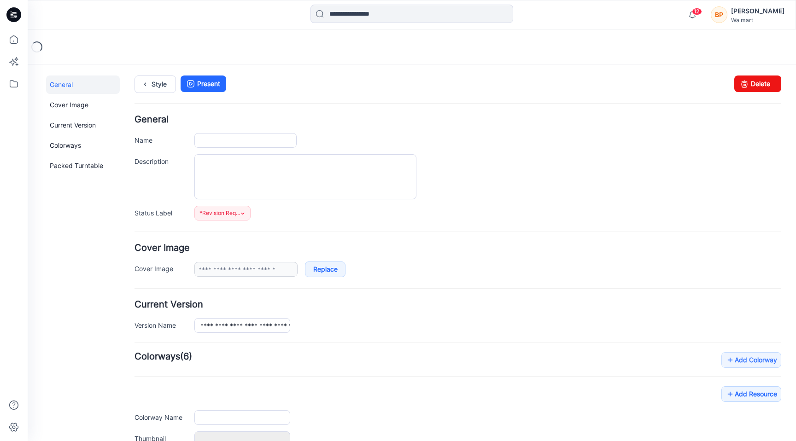
scroll to position [111, 0]
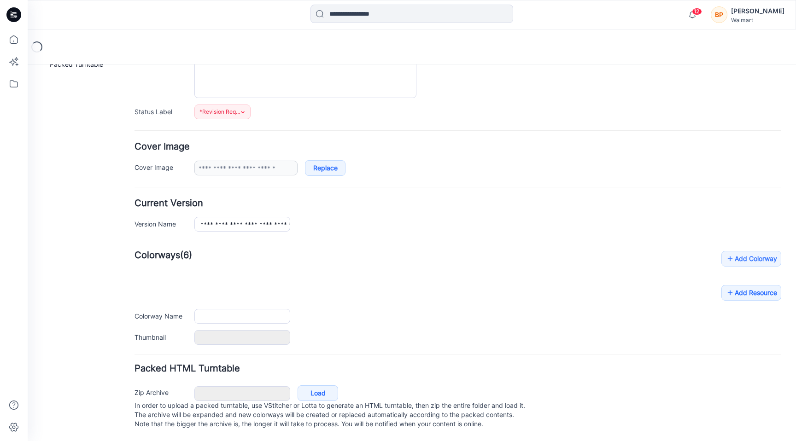
type input "**********"
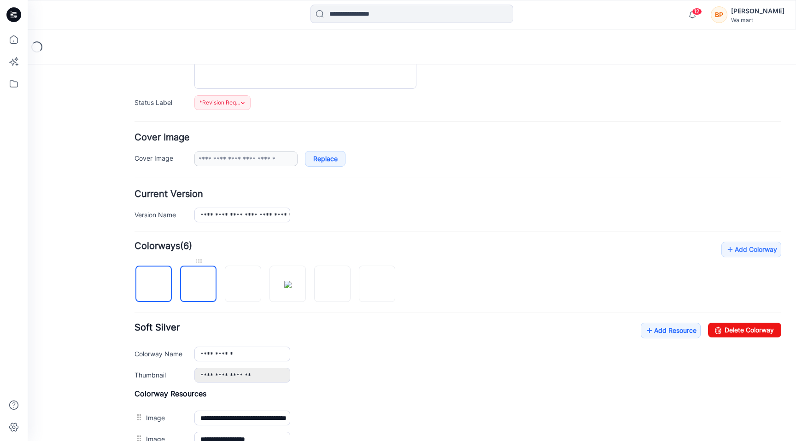
click at [198, 285] on img at bounding box center [198, 285] width 0 height 0
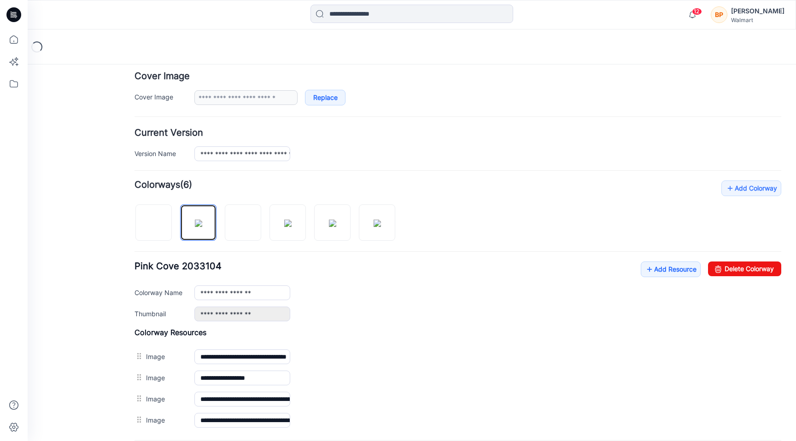
scroll to position [212, 0]
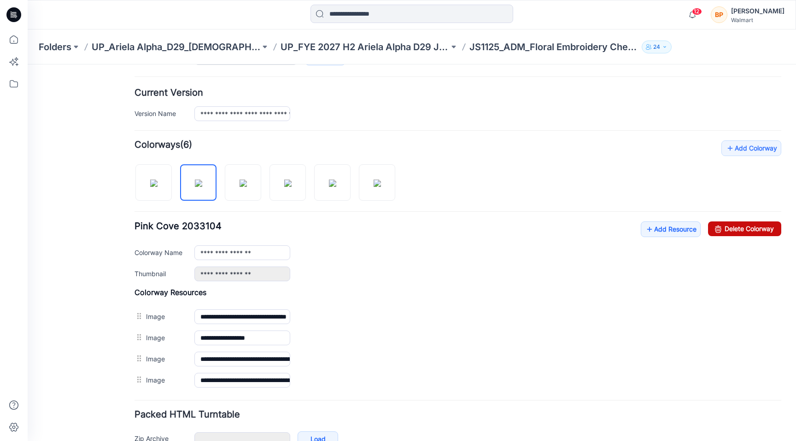
click at [750, 222] on link "Delete Colorway" at bounding box center [744, 228] width 73 height 15
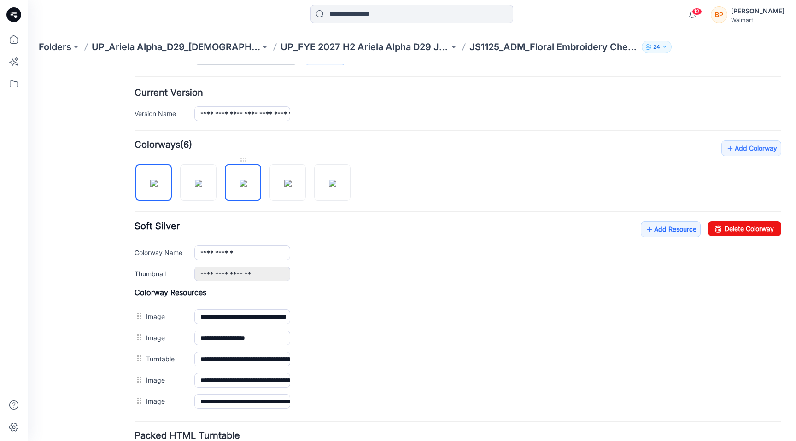
click at [242, 180] on img at bounding box center [242, 183] width 7 height 7
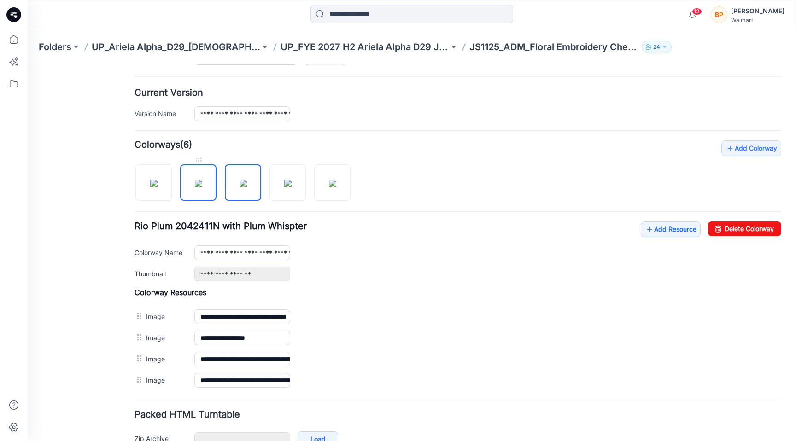
click at [196, 183] on img at bounding box center [198, 183] width 7 height 7
click at [763, 230] on link "Delete Colorway" at bounding box center [744, 228] width 73 height 15
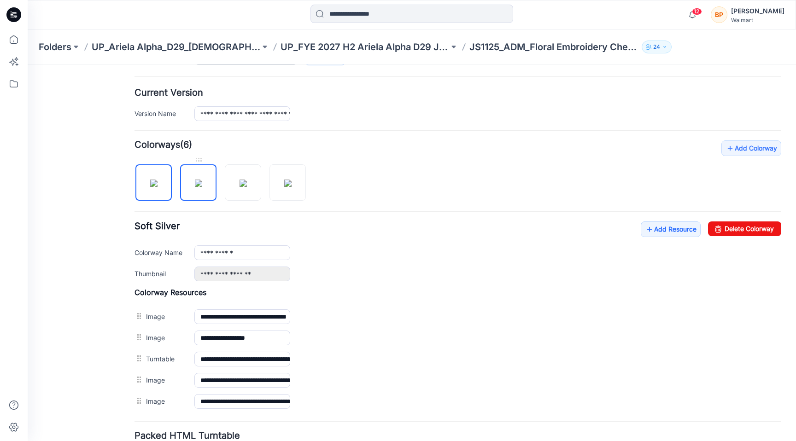
click at [195, 186] on img at bounding box center [198, 183] width 7 height 7
type input "**********"
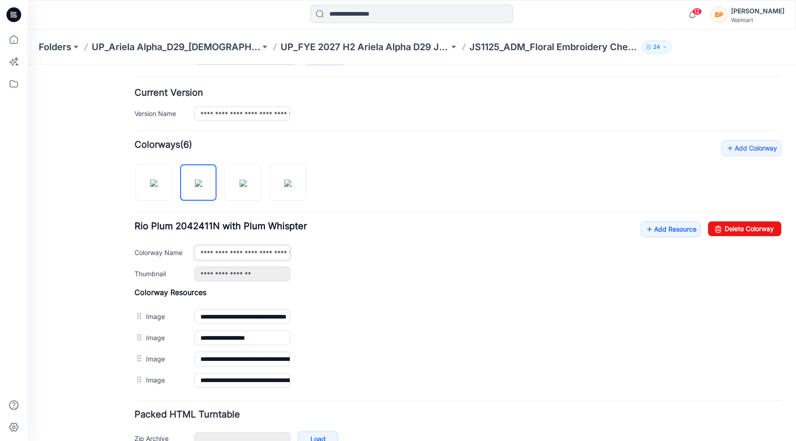
scroll to position [0, 30]
drag, startPoint x: 228, startPoint y: 247, endPoint x: 307, endPoint y: 259, distance: 80.0
click at [307, 259] on div "**********" at bounding box center [487, 252] width 587 height 15
click at [281, 253] on input "**********" at bounding box center [242, 252] width 96 height 15
drag, startPoint x: 270, startPoint y: 253, endPoint x: 316, endPoint y: 253, distance: 45.6
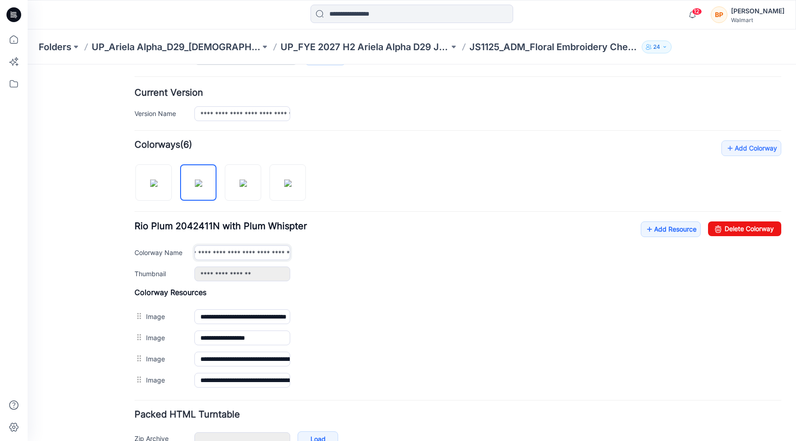
click at [316, 253] on div "**********" at bounding box center [487, 252] width 587 height 15
click at [307, 43] on p "UP_FYE 2027 H2 Ariela Alpha D29 Joyspun Panties" at bounding box center [364, 47] width 169 height 13
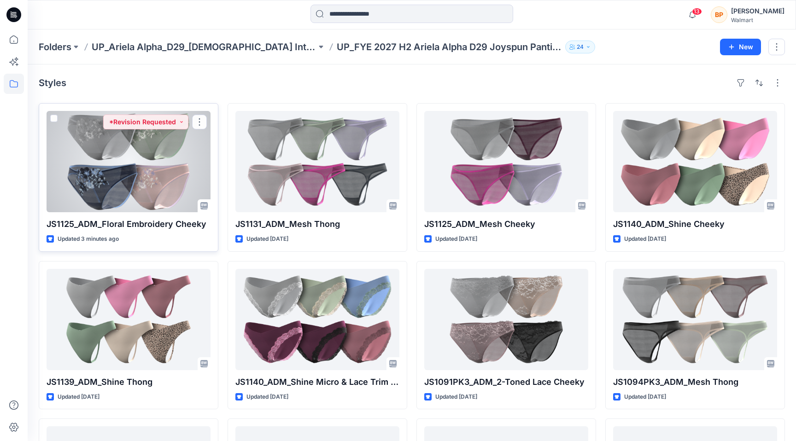
click at [145, 172] on div at bounding box center [129, 161] width 164 height 101
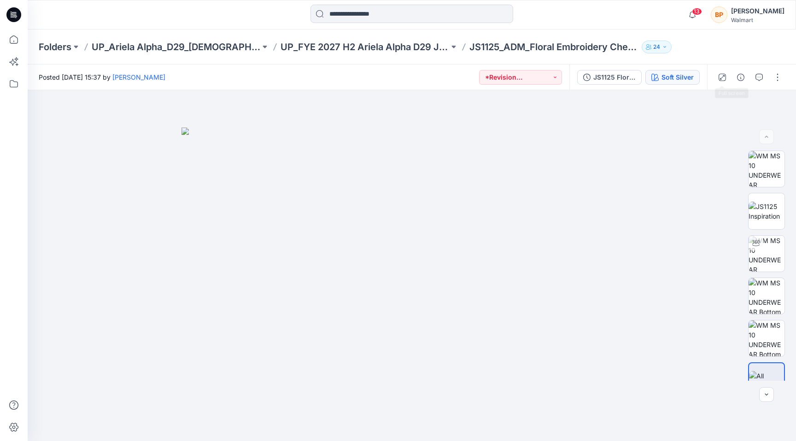
click at [697, 75] on button "Soft Silver" at bounding box center [672, 77] width 54 height 15
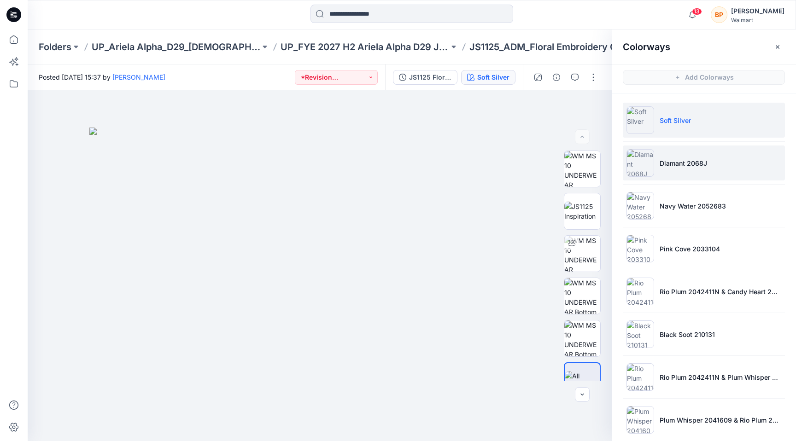
click at [692, 163] on p "Diamant 2068J" at bounding box center [682, 163] width 47 height 10
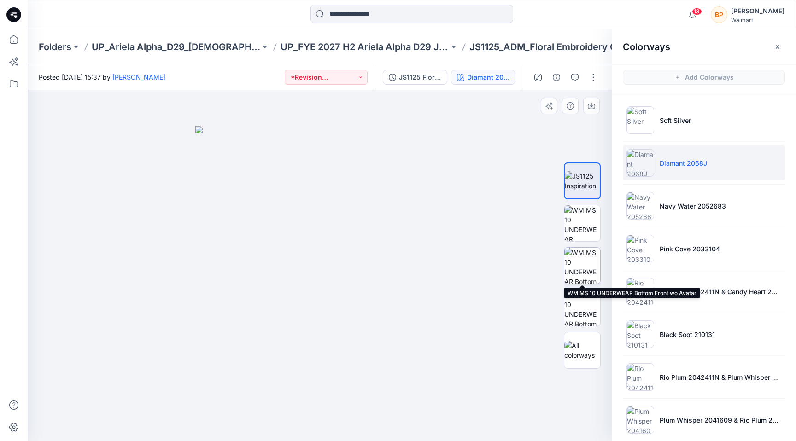
click at [581, 263] on img at bounding box center [582, 266] width 36 height 36
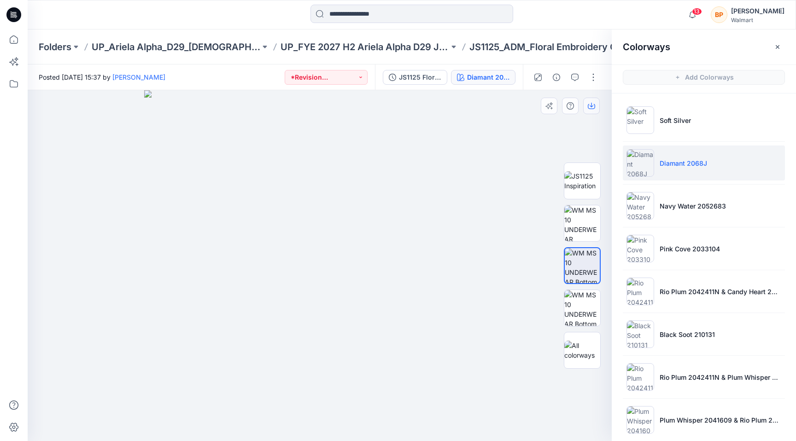
click at [592, 102] on icon "button" at bounding box center [591, 105] width 7 height 7
click at [672, 209] on p "Navy Water 2052683" at bounding box center [692, 206] width 66 height 10
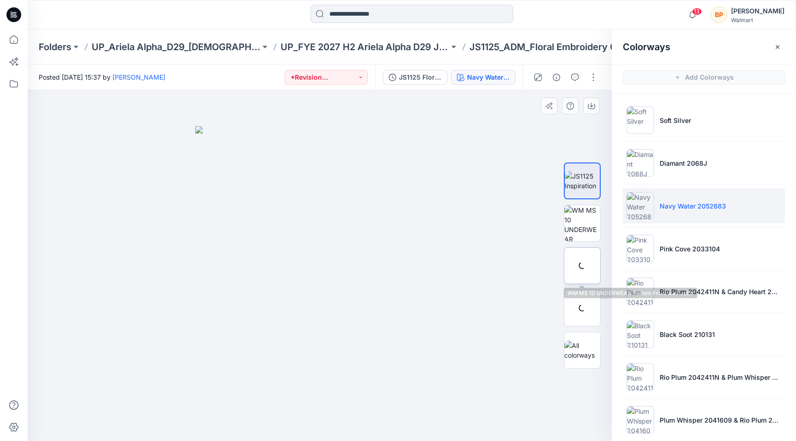
click at [585, 252] on div at bounding box center [582, 265] width 37 height 37
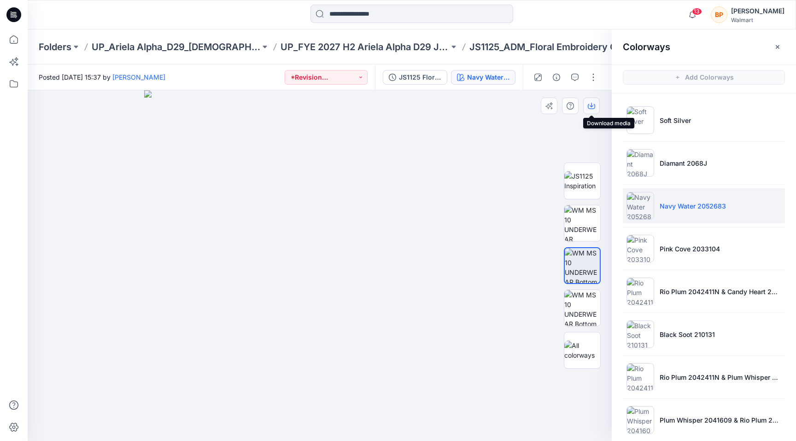
click at [593, 99] on button "button" at bounding box center [591, 106] width 17 height 17
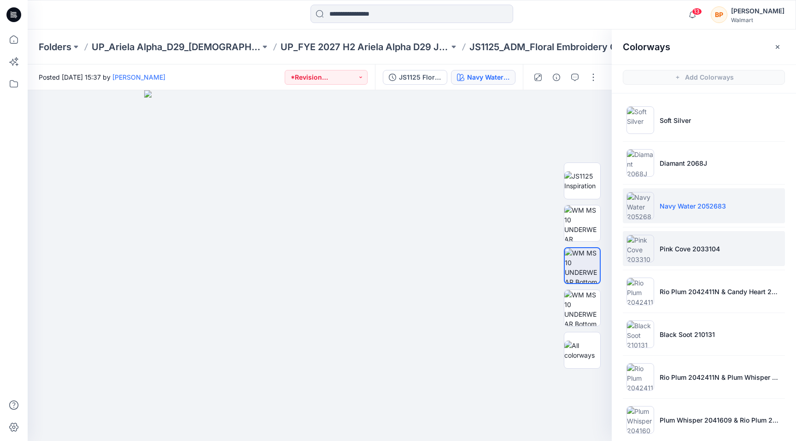
click at [654, 262] on li "Pink Cove 2033104" at bounding box center [704, 248] width 162 height 35
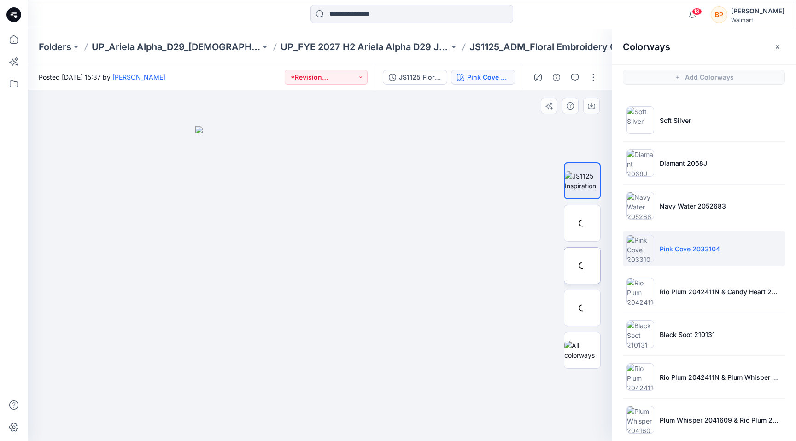
click at [583, 262] on div at bounding box center [582, 265] width 37 height 37
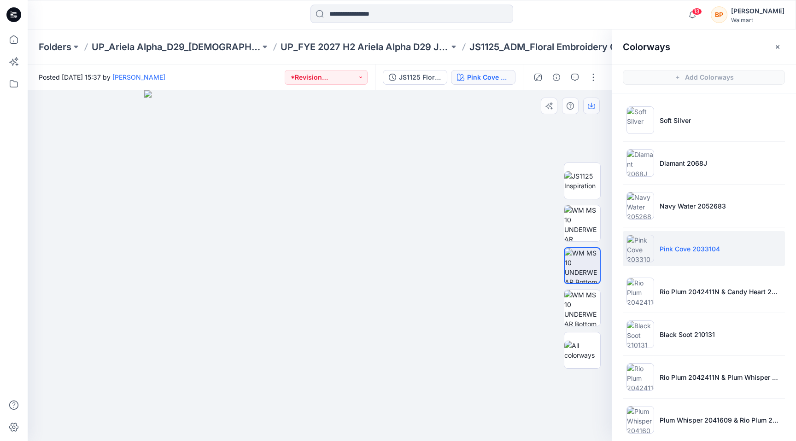
click at [597, 101] on button "button" at bounding box center [591, 106] width 17 height 17
click at [681, 278] on li "Rio Plum 2042411N & Candy Heart 2042040" at bounding box center [704, 291] width 162 height 35
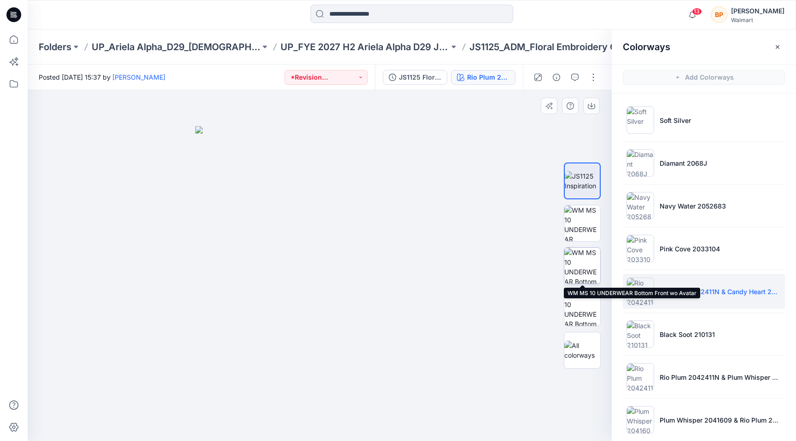
click at [583, 273] on img at bounding box center [582, 266] width 36 height 36
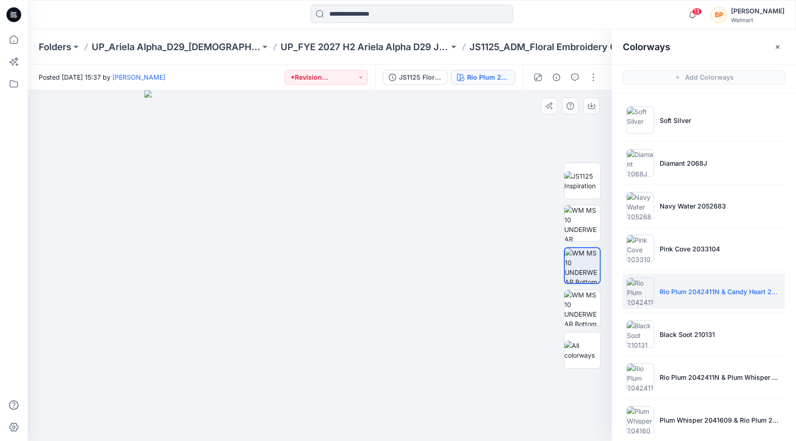
click at [600, 96] on div at bounding box center [320, 265] width 584 height 351
click at [598, 99] on button "button" at bounding box center [591, 106] width 17 height 17
click at [656, 321] on li "Black Soot 210131" at bounding box center [704, 334] width 162 height 35
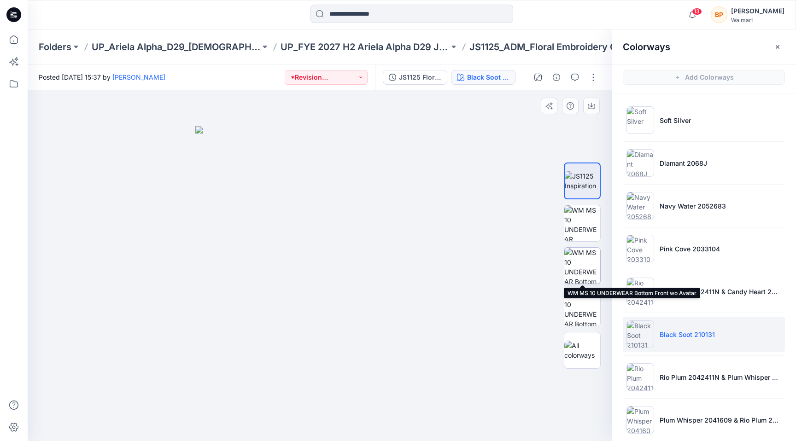
click at [588, 271] on img at bounding box center [582, 266] width 36 height 36
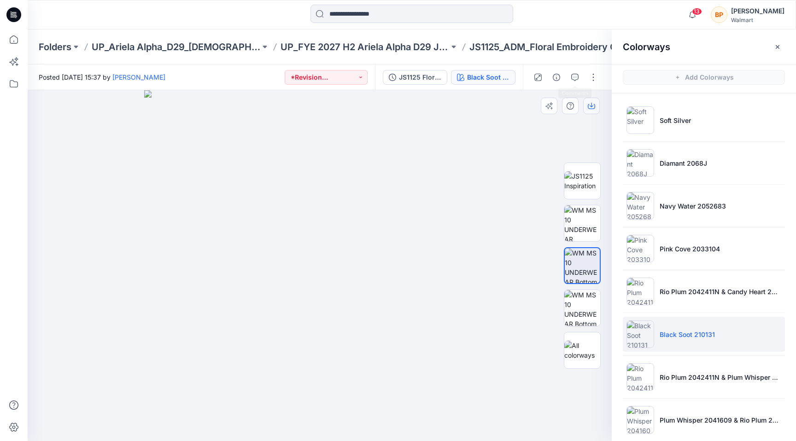
click at [590, 98] on button "button" at bounding box center [591, 106] width 17 height 17
click at [658, 361] on li "Rio Plum 2042411N & Plum Whisper 2041609" at bounding box center [704, 377] width 162 height 35
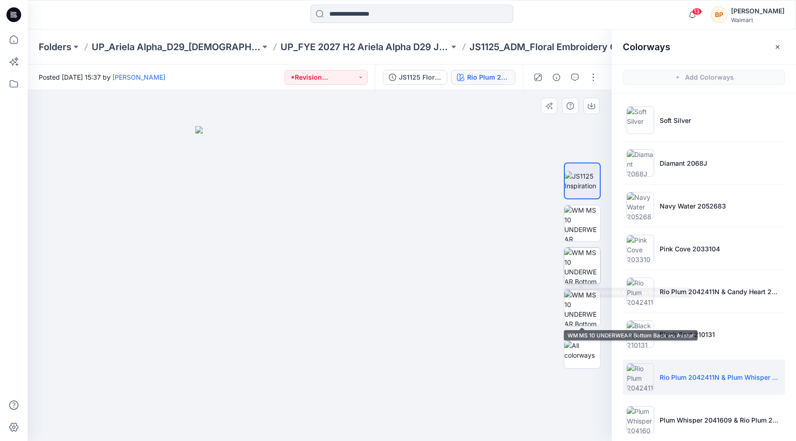
click at [588, 271] on img at bounding box center [582, 266] width 36 height 36
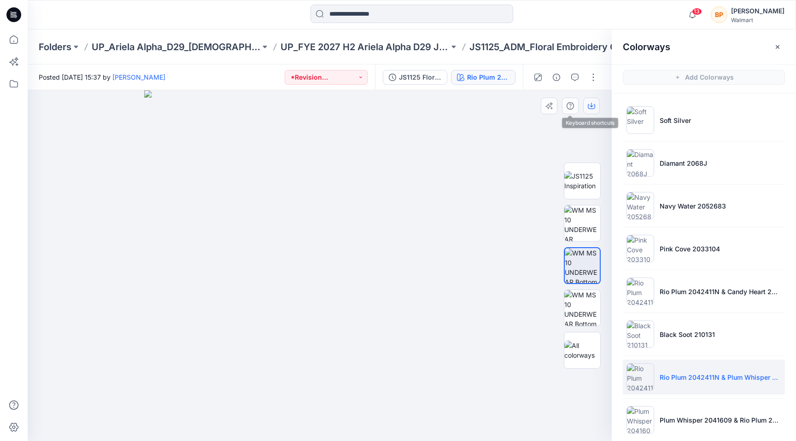
click at [584, 105] on button "button" at bounding box center [591, 106] width 17 height 17
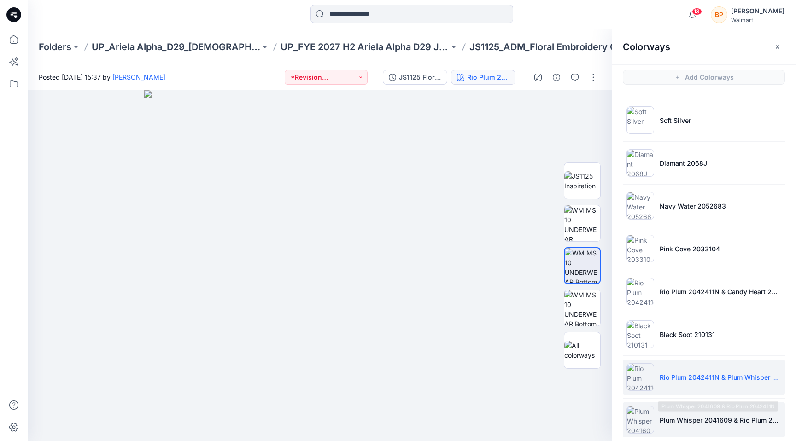
click at [668, 420] on p "Plum Whisper 2041609 & Rio Plum 2042411N" at bounding box center [720, 420] width 122 height 10
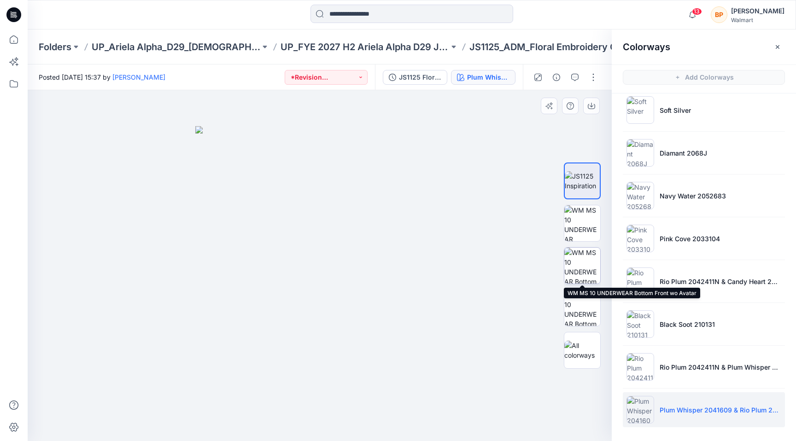
click at [579, 256] on img at bounding box center [582, 266] width 36 height 36
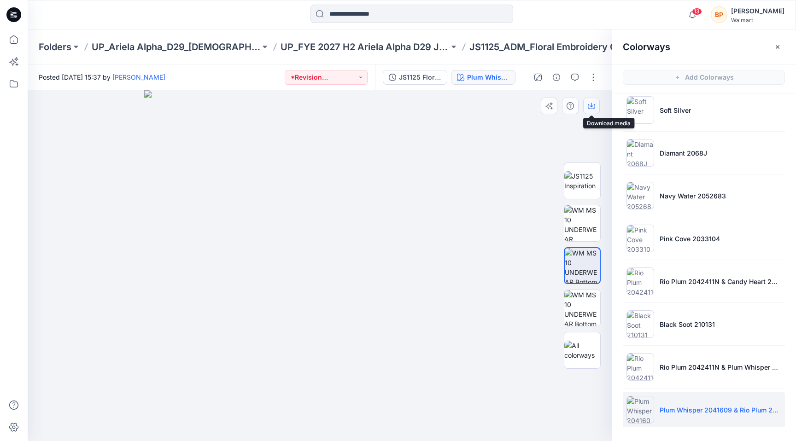
click at [594, 106] on icon "button" at bounding box center [591, 105] width 7 height 7
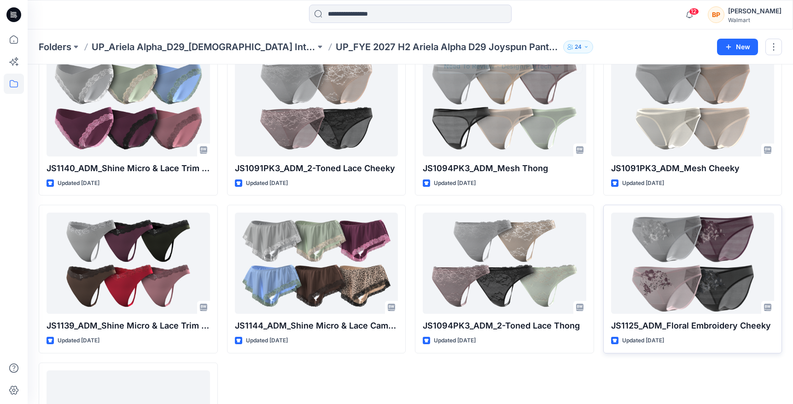
scroll to position [218, 0]
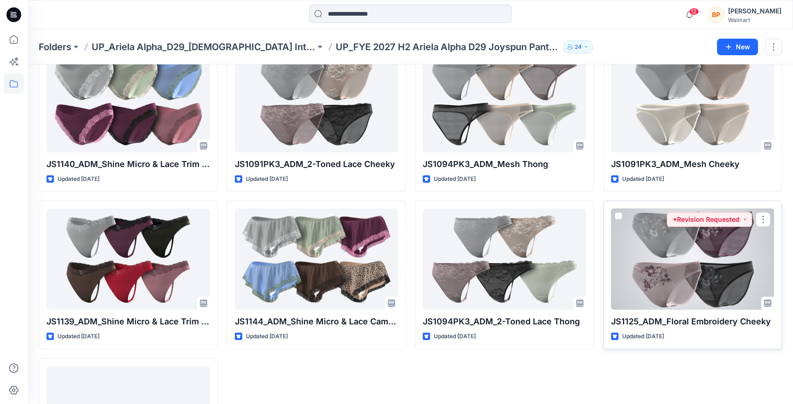
click at [694, 245] on div at bounding box center [692, 259] width 163 height 101
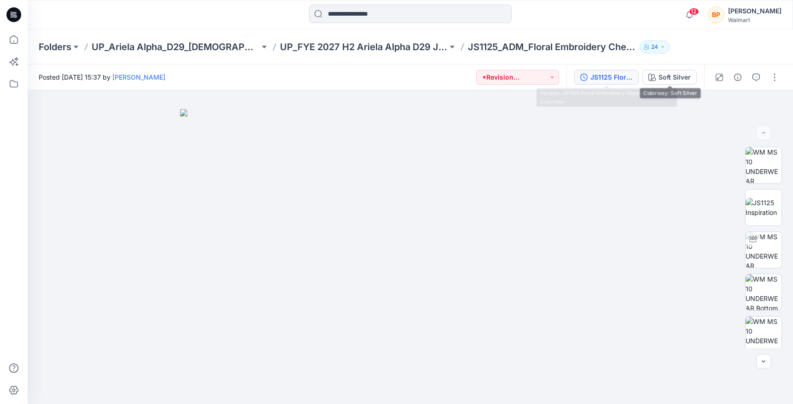
click at [629, 77] on div "JS1125 Floral Embroidery Cheeky 1st Colorway" at bounding box center [611, 77] width 42 height 10
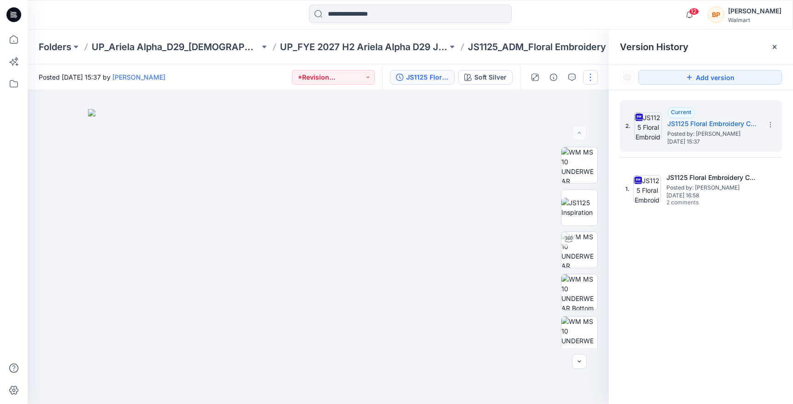
click at [586, 75] on button "button" at bounding box center [590, 77] width 15 height 15
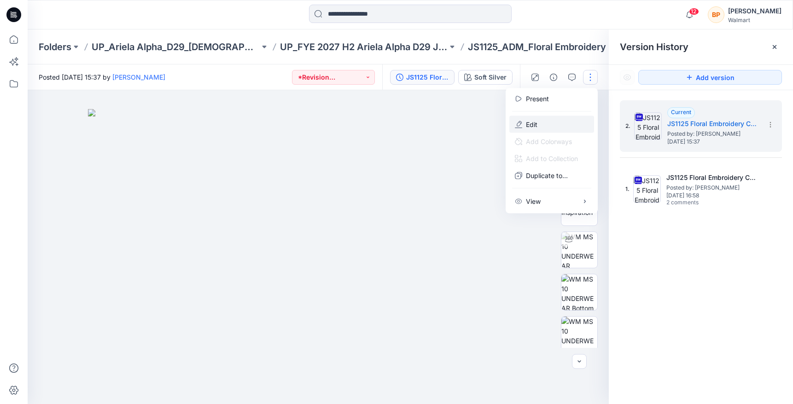
click at [563, 123] on button "Edit" at bounding box center [551, 124] width 85 height 17
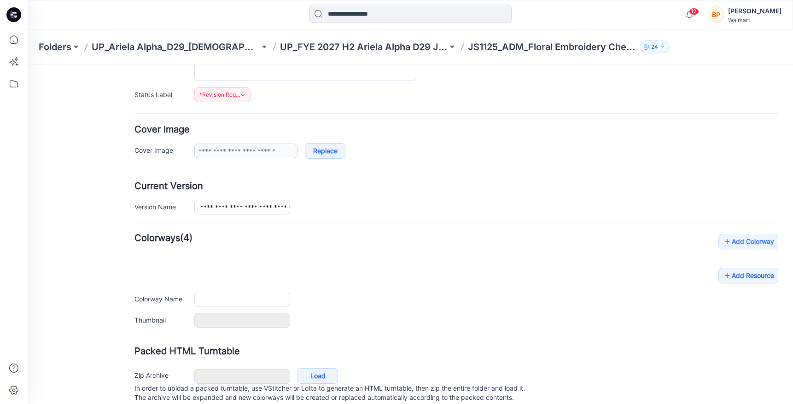
type input "**********"
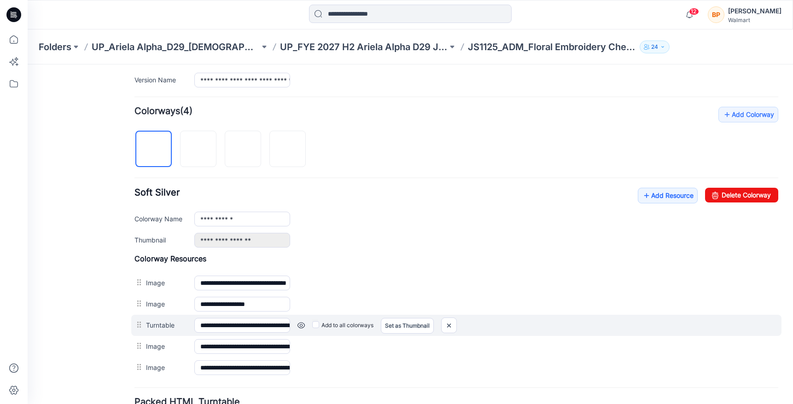
scroll to position [285, 0]
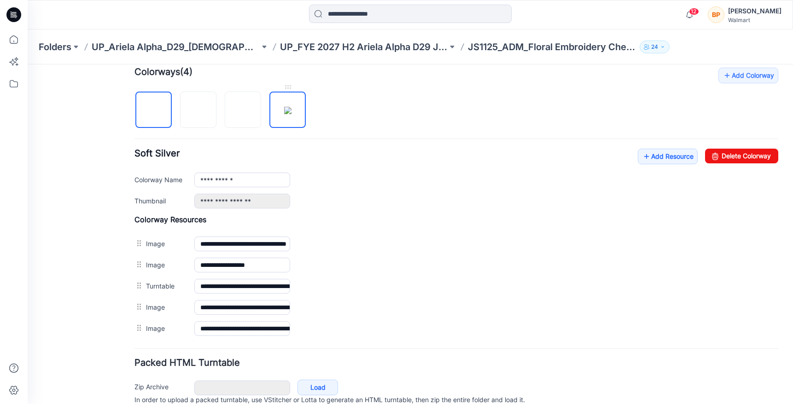
click at [284, 111] on img at bounding box center [287, 110] width 7 height 7
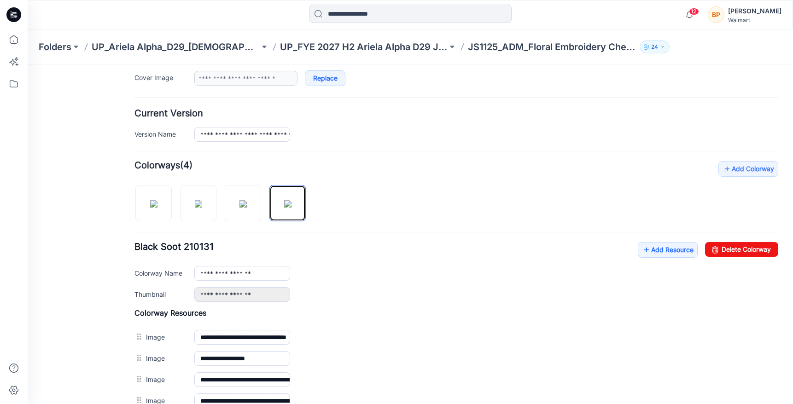
scroll to position [256, 0]
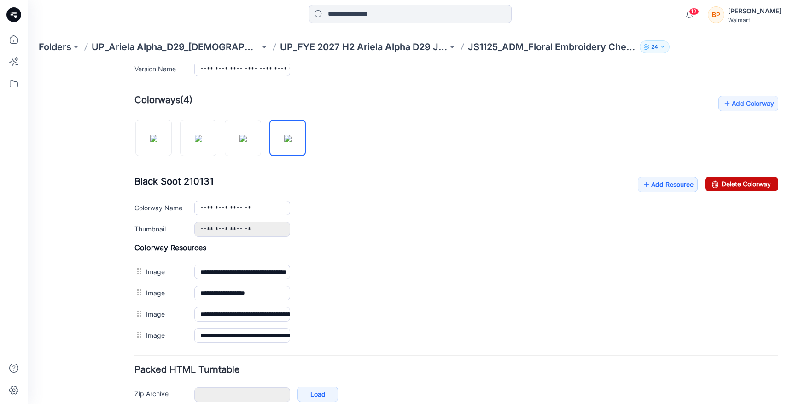
click at [715, 179] on icon at bounding box center [715, 184] width 13 height 15
click at [247, 135] on img at bounding box center [242, 138] width 7 height 7
click at [710, 182] on icon at bounding box center [715, 184] width 13 height 15
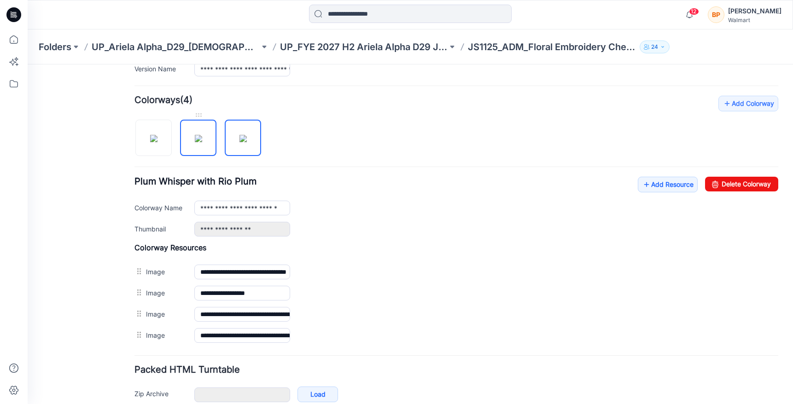
click at [202, 140] on img at bounding box center [198, 138] width 7 height 7
click at [739, 191] on link "Delete Colorway" at bounding box center [741, 184] width 73 height 15
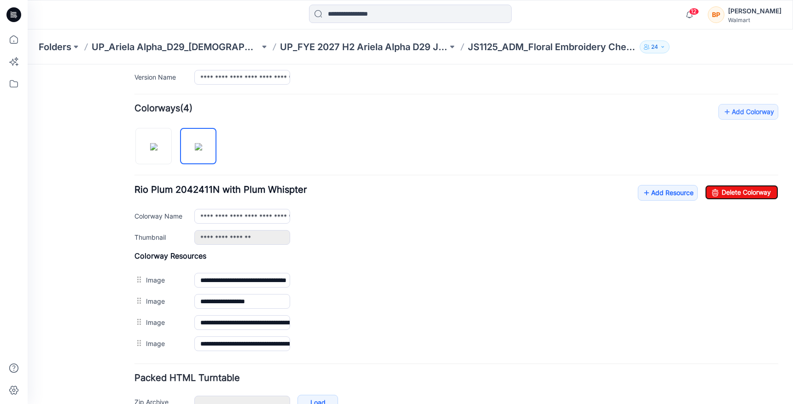
type input "**********"
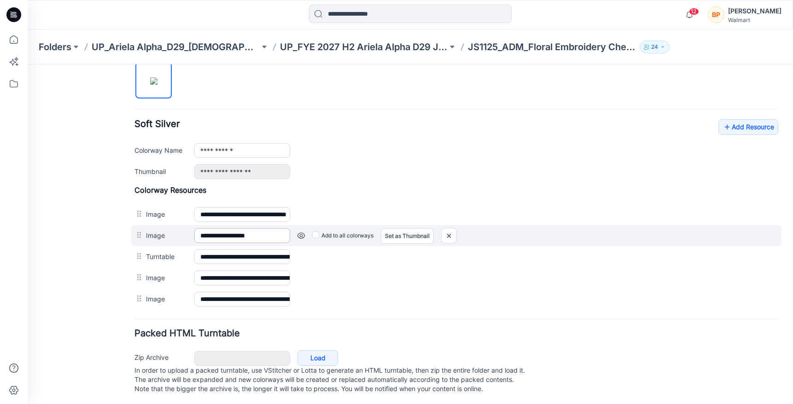
scroll to position [326, 0]
